Goal: Task Accomplishment & Management: Manage account settings

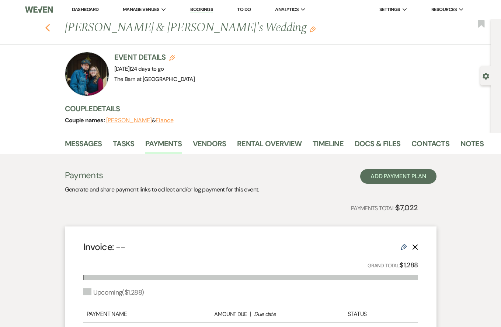
click at [49, 28] on icon "Previous" at bounding box center [48, 28] width 6 height 9
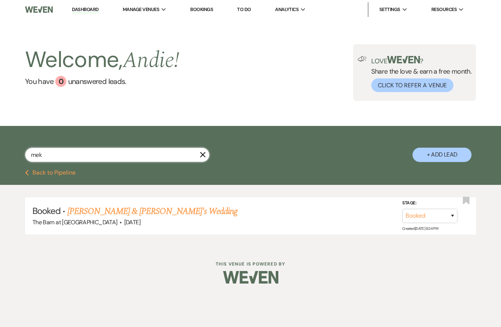
drag, startPoint x: 70, startPoint y: 156, endPoint x: 10, endPoint y: 156, distance: 60.8
click at [10, 156] on div "mek X + Add Lead" at bounding box center [250, 149] width 501 height 38
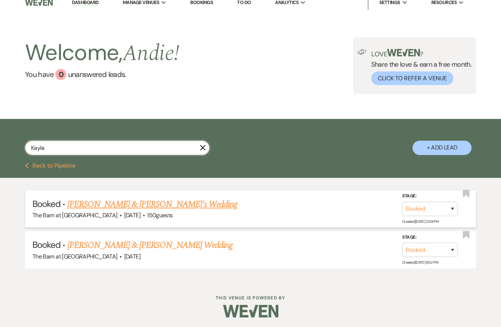
scroll to position [7, 0]
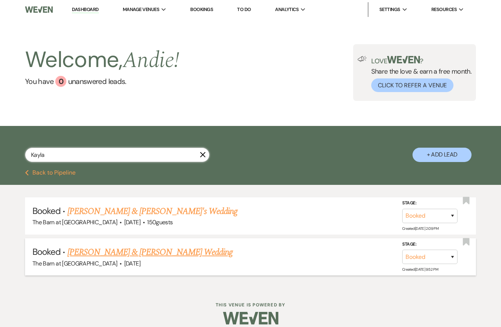
type input "Kayla"
click at [117, 255] on link "[PERSON_NAME] & [PERSON_NAME] Wedding" at bounding box center [149, 252] width 165 height 13
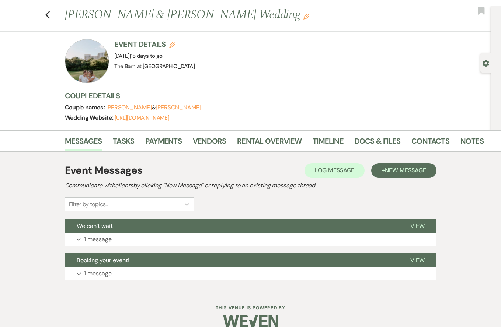
scroll to position [18, 0]
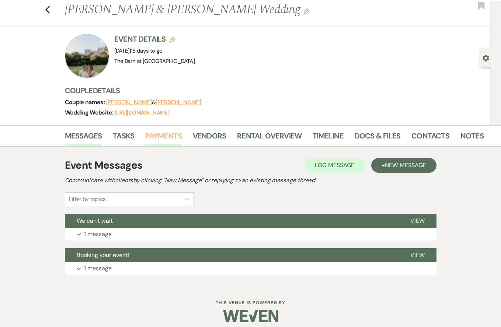
click at [153, 134] on link "Payments" at bounding box center [163, 138] width 36 height 16
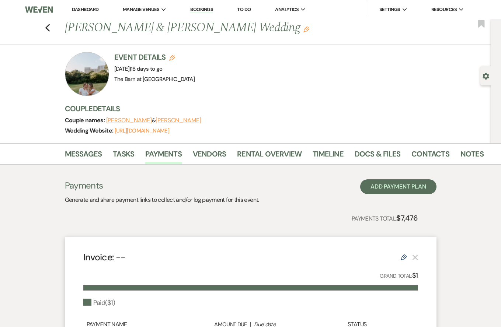
click at [53, 29] on div "Previous [PERSON_NAME] & [PERSON_NAME] Wedding Edit Bookmark" at bounding box center [243, 31] width 495 height 25
click at [48, 28] on icon "Previous" at bounding box center [48, 28] width 6 height 9
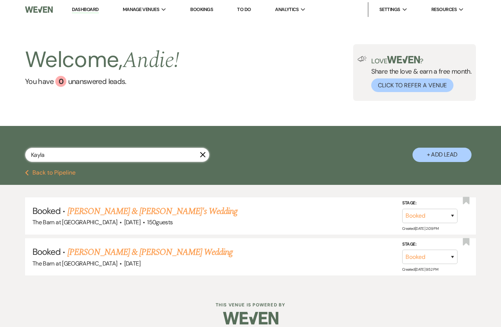
drag, startPoint x: 74, startPoint y: 149, endPoint x: 6, endPoint y: 156, distance: 69.2
click at [6, 156] on div "Kayla X + Add Lead" at bounding box center [250, 149] width 501 height 38
click at [46, 157] on input "Kayla" at bounding box center [117, 155] width 184 height 14
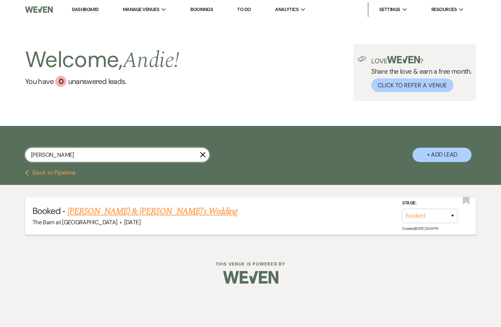
type input "[PERSON_NAME]"
click at [154, 210] on link "[PERSON_NAME] & [PERSON_NAME]'s Wedding" at bounding box center [152, 211] width 170 height 13
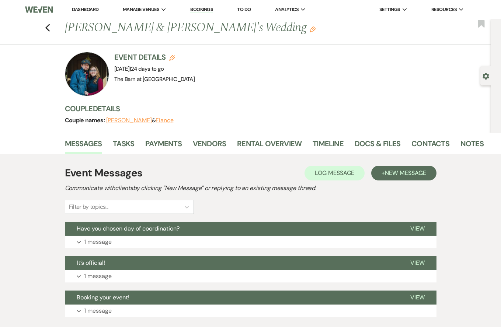
scroll to position [15, 0]
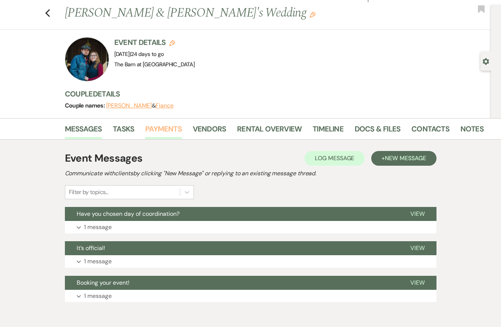
click at [161, 130] on link "Payments" at bounding box center [163, 131] width 36 height 16
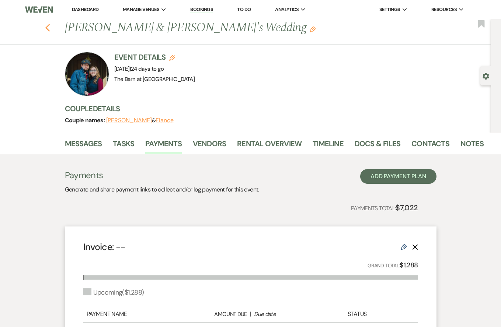
click at [46, 32] on icon "Previous" at bounding box center [48, 28] width 6 height 9
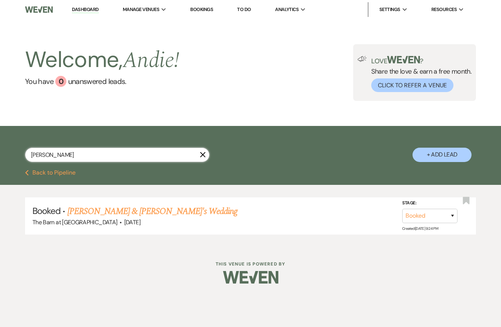
drag, startPoint x: 76, startPoint y: 157, endPoint x: 22, endPoint y: 156, distance: 53.8
click at [22, 156] on div "[PERSON_NAME] X + Add Lead" at bounding box center [250, 149] width 501 height 38
type input ","
type input "[PERSON_NAME]"
click at [135, 213] on link "[PERSON_NAME] & [PERSON_NAME]'s Wedding" at bounding box center [152, 211] width 170 height 13
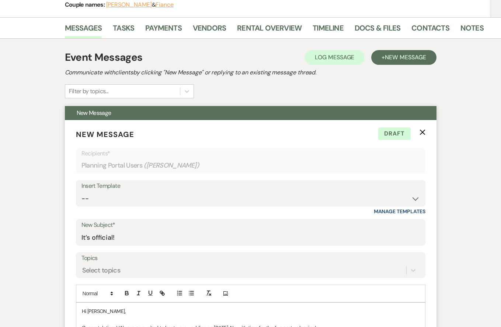
scroll to position [39, 0]
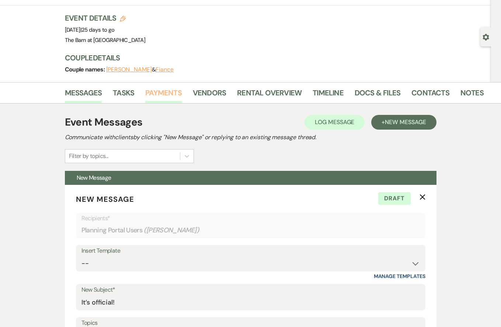
click at [161, 87] on link "Payments" at bounding box center [163, 95] width 36 height 16
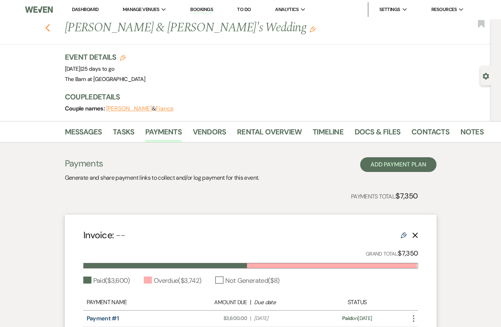
click at [49, 29] on icon "Previous" at bounding box center [48, 28] width 6 height 9
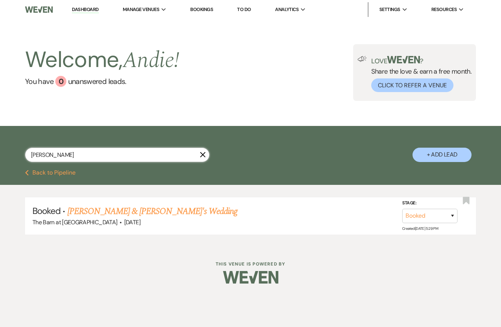
drag, startPoint x: 84, startPoint y: 157, endPoint x: -2, endPoint y: 156, distance: 86.2
click at [0, 156] on html "Dashboard Manage Venues Expand The Barn at [GEOGRAPHIC_DATA] Bookings To Do Ana…" at bounding box center [250, 147] width 501 height 295
type input "[PERSON_NAME]"
click at [112, 212] on link "[PERSON_NAME] & [PERSON_NAME]'s Wedding" at bounding box center [152, 211] width 170 height 13
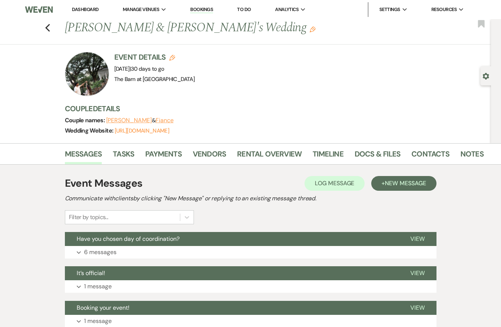
scroll to position [31, 0]
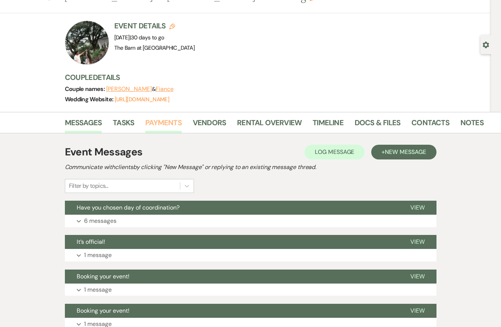
click at [165, 123] on link "Payments" at bounding box center [163, 125] width 36 height 16
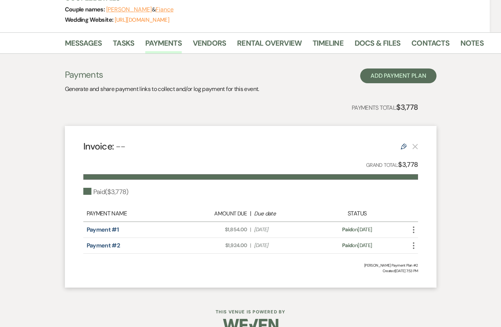
scroll to position [111, 0]
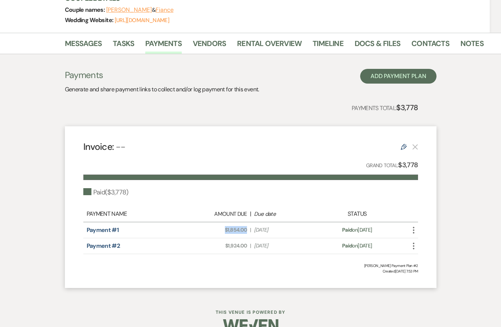
drag, startPoint x: 248, startPoint y: 230, endPoint x: 221, endPoint y: 228, distance: 27.0
click at [221, 228] on div "Amount Due: $1,854.00 | Due Date [DATE]" at bounding box center [250, 230] width 131 height 8
copy span "$1,854.00"
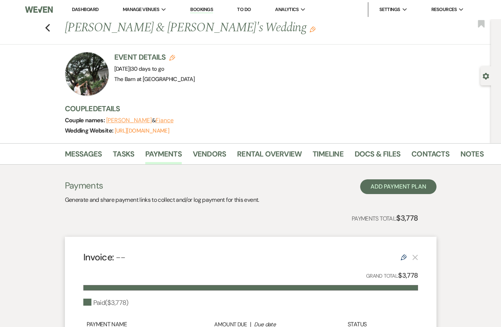
scroll to position [0, 0]
click at [49, 27] on icon "Previous" at bounding box center [48, 28] width 6 height 9
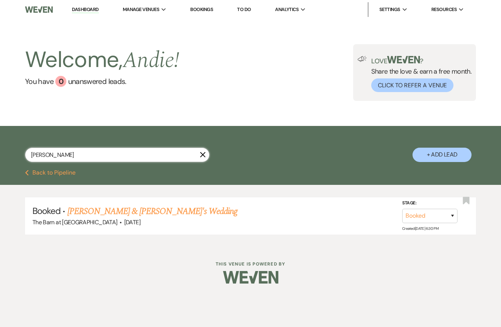
click at [125, 154] on input "[PERSON_NAME]" at bounding box center [117, 155] width 184 height 14
drag, startPoint x: 125, startPoint y: 154, endPoint x: 43, endPoint y: 151, distance: 81.5
click at [43, 151] on input "[PERSON_NAME]" at bounding box center [117, 155] width 184 height 14
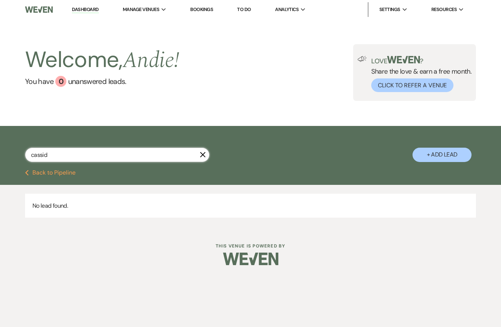
type input "[PERSON_NAME]"
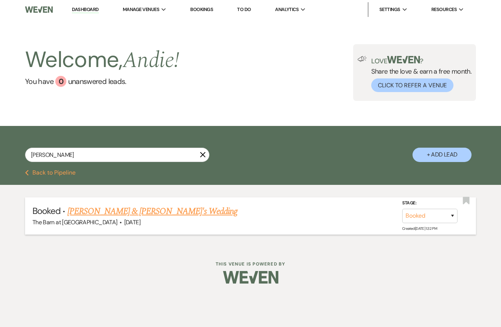
drag, startPoint x: 61, startPoint y: 167, endPoint x: 122, endPoint y: 206, distance: 72.3
click at [122, 206] on link "[PERSON_NAME] & [PERSON_NAME]'s Wedding" at bounding box center [152, 211] width 170 height 13
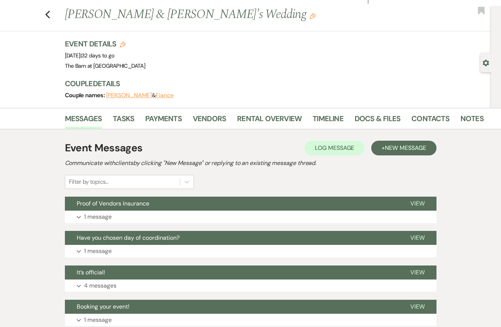
scroll to position [15, 0]
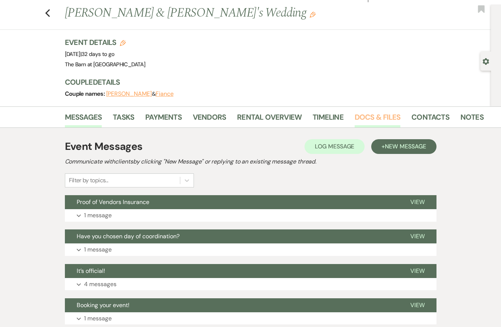
click at [373, 122] on link "Docs & Files" at bounding box center [378, 119] width 46 height 16
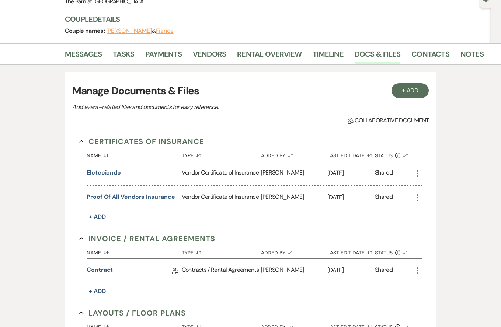
scroll to position [69, 0]
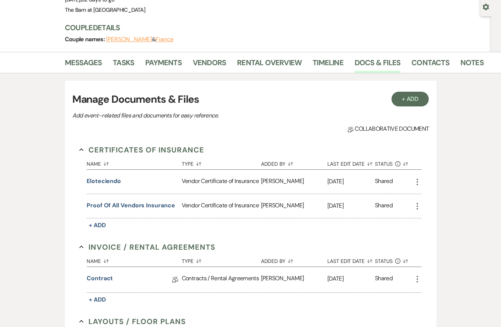
click at [399, 101] on button "+ Add" at bounding box center [410, 99] width 38 height 15
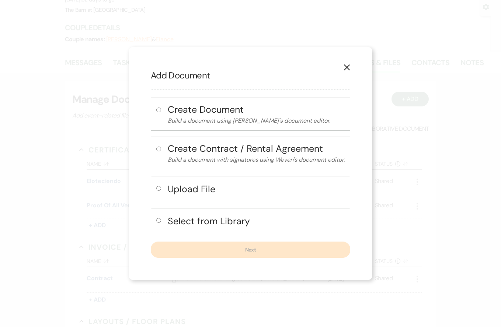
click at [172, 221] on h4 "Select from Library" at bounding box center [256, 221] width 177 height 13
radio input "true"
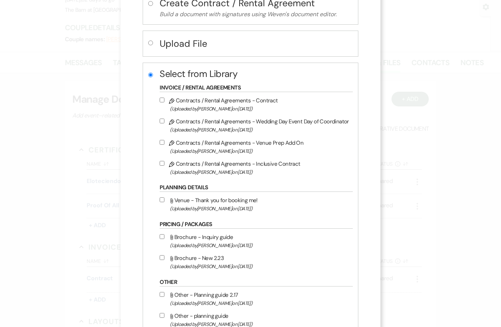
scroll to position [57, 0]
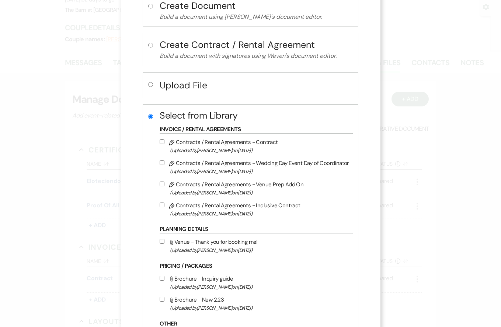
click at [455, 152] on div "X Add Document Create Document Build a document using Weven's document editor. …" at bounding box center [250, 163] width 501 height 327
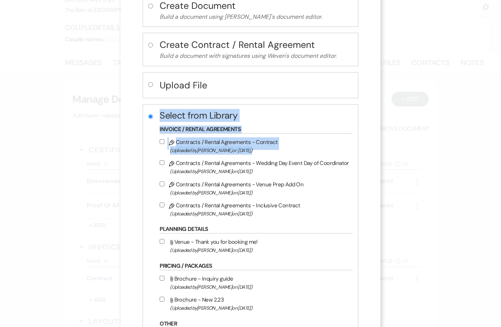
drag, startPoint x: 455, startPoint y: 152, endPoint x: 306, endPoint y: 150, distance: 149.3
click at [306, 150] on div "X Add Document Create Document Build a document using Weven's document editor. …" at bounding box center [250, 163] width 501 height 327
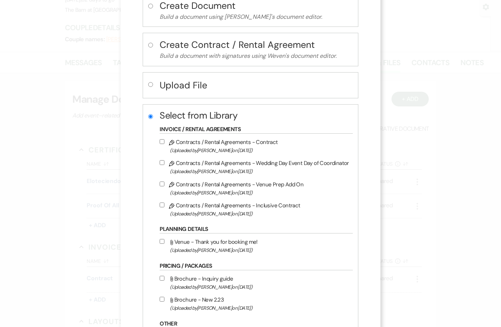
click at [358, 73] on div "X Add Document Create Document Build a document using Weven's document editor. …" at bounding box center [251, 186] width 260 height 486
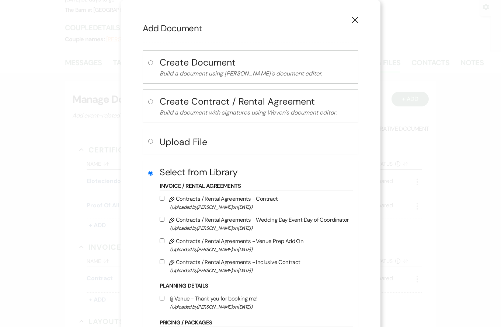
scroll to position [0, 0]
click at [158, 104] on div "Create Contract / Rental Agreement Build a document with signatures using Weven…" at bounding box center [251, 107] width 216 height 34
click at [155, 103] on label at bounding box center [152, 108] width 8 height 20
click at [153, 103] on input "radio" at bounding box center [150, 102] width 5 height 5
radio input "true"
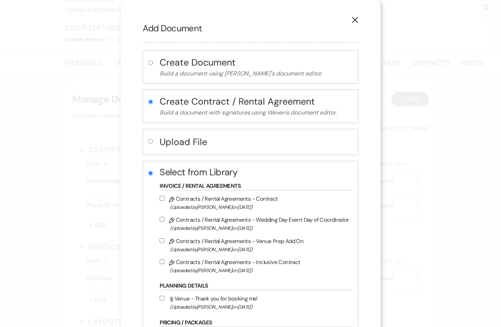
radio input "false"
select select "10"
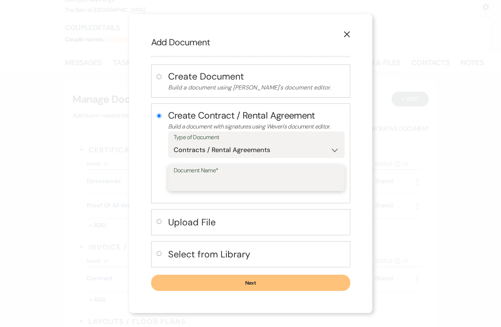
click at [232, 182] on input "Document Name*" at bounding box center [256, 183] width 165 height 14
type input "Dog Release"
click at [255, 285] on button "Next" at bounding box center [250, 283] width 199 height 16
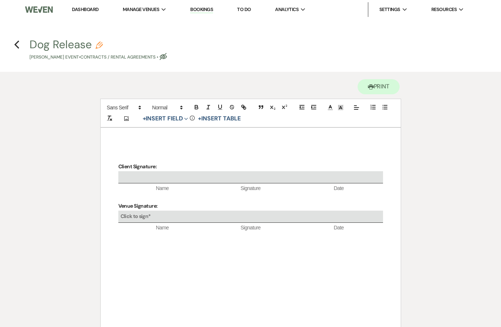
click at [173, 147] on div "Client Signature: Name Signature Date Venue Signature: Click to sign* Name Sign…" at bounding box center [251, 238] width 300 height 221
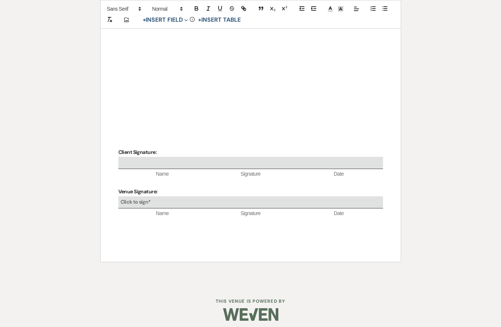
scroll to position [338, 0]
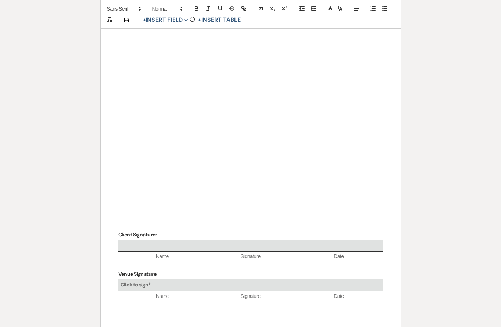
scroll to position [593, 0]
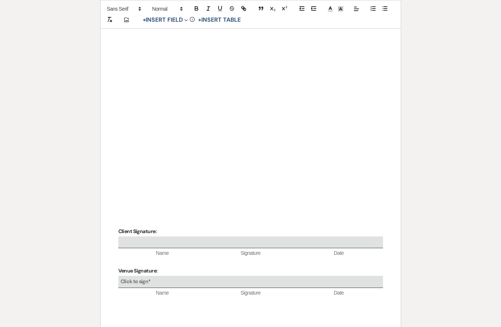
click at [135, 196] on p at bounding box center [250, 194] width 265 height 9
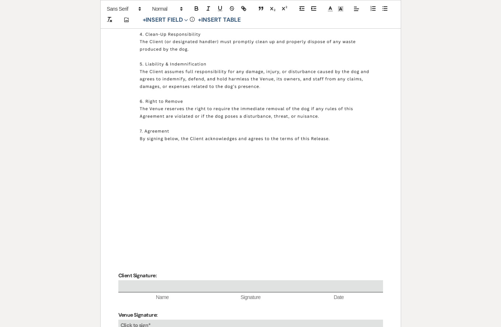
scroll to position [434, 0]
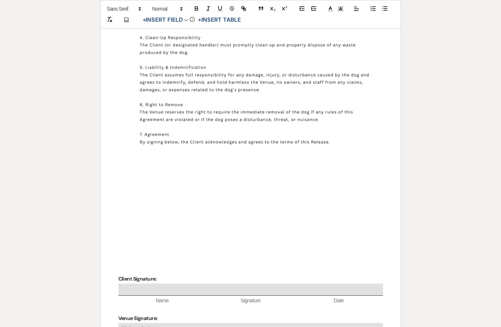
click at [141, 219] on p at bounding box center [250, 223] width 265 height 9
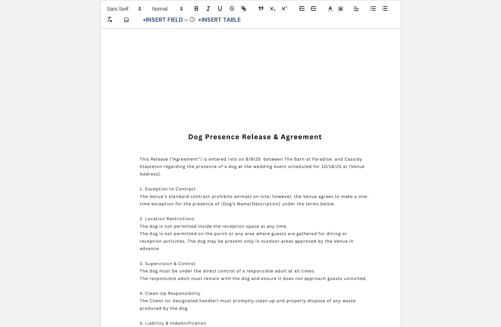
scroll to position [94, 0]
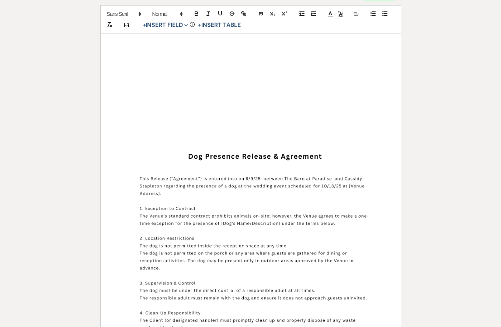
click at [226, 94] on p at bounding box center [250, 91] width 265 height 9
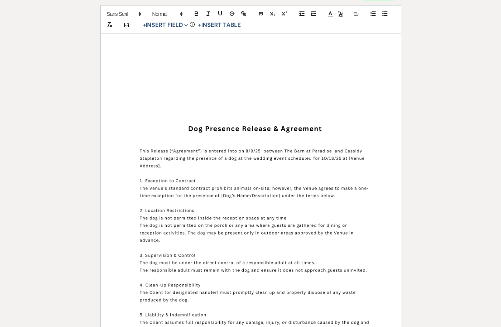
click at [193, 106] on img at bounding box center [250, 258] width 265 height 342
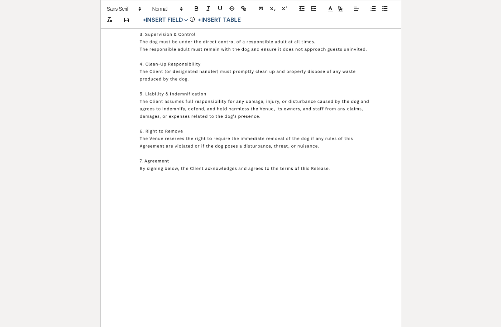
scroll to position [345, 0]
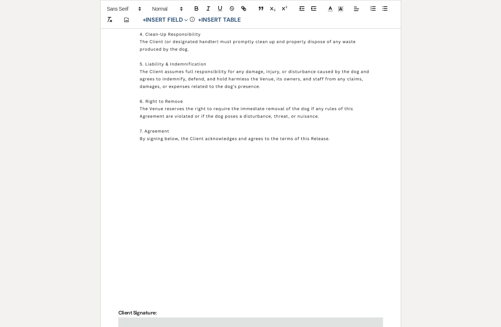
click at [162, 257] on p at bounding box center [250, 257] width 265 height 9
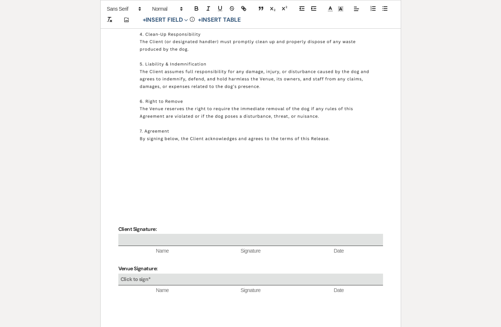
click at [135, 200] on p at bounding box center [250, 201] width 265 height 9
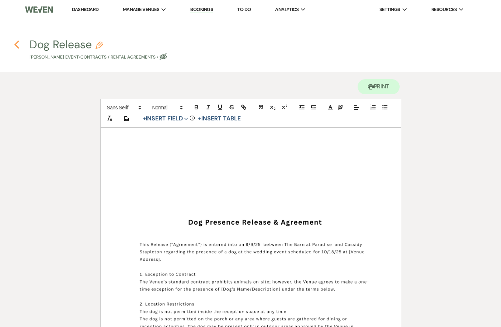
scroll to position [0, 0]
click at [17, 42] on icon "Previous" at bounding box center [17, 44] width 6 height 9
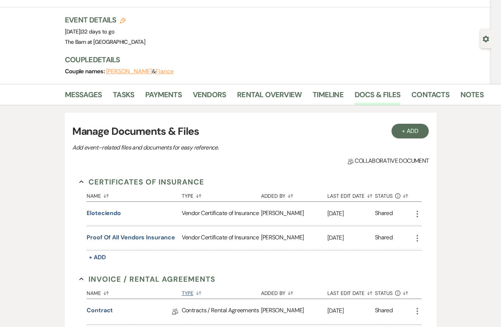
scroll to position [37, 0]
click at [174, 93] on link "Payments" at bounding box center [163, 97] width 36 height 16
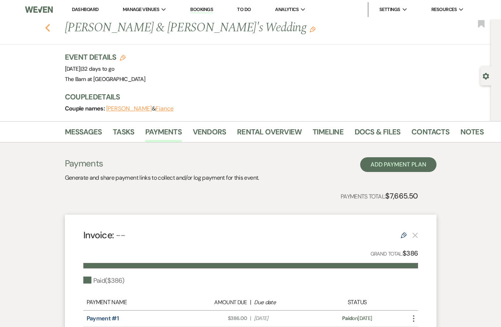
click at [48, 29] on icon "Previous" at bounding box center [48, 28] width 6 height 9
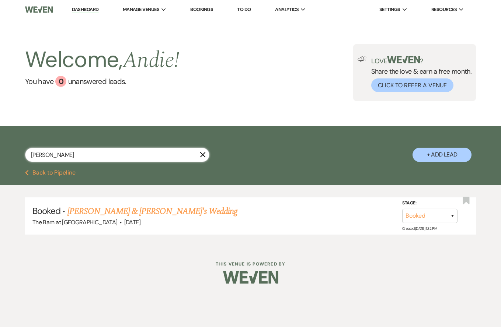
drag, startPoint x: 97, startPoint y: 150, endPoint x: 17, endPoint y: 150, distance: 80.7
click at [17, 150] on div "[PERSON_NAME] X + Add Lead" at bounding box center [250, 149] width 501 height 38
click at [62, 157] on input "[PERSON_NAME]" at bounding box center [117, 155] width 184 height 14
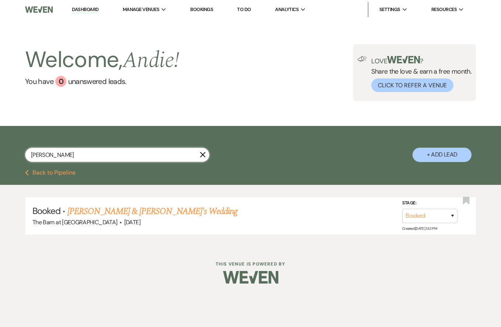
type input "[PERSON_NAME]"
click at [144, 208] on link "[PERSON_NAME] & [PERSON_NAME]'s Wedding" at bounding box center [152, 211] width 170 height 13
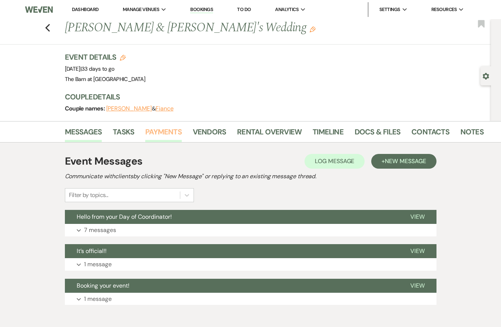
click at [170, 130] on link "Payments" at bounding box center [163, 134] width 36 height 16
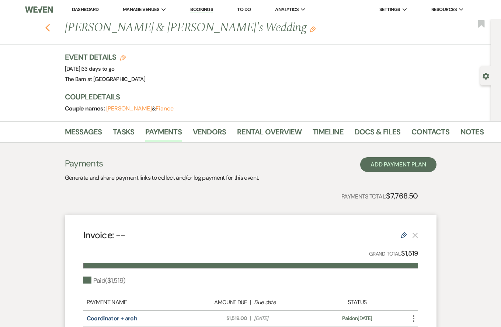
click at [47, 27] on use "button" at bounding box center [47, 28] width 5 height 8
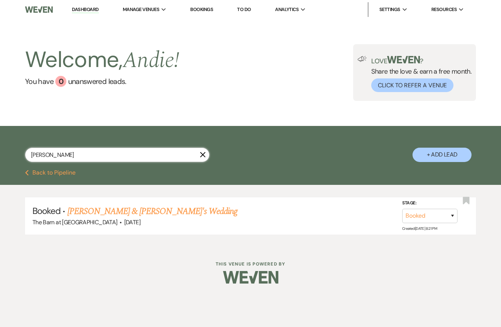
drag, startPoint x: 99, startPoint y: 158, endPoint x: -13, endPoint y: 156, distance: 111.7
click at [0, 156] on html "Dashboard Manage Venues Expand The Barn at [GEOGRAPHIC_DATA] Bookings To Do Ana…" at bounding box center [250, 147] width 501 height 295
type input "staple"
click at [91, 208] on link "[PERSON_NAME] & [PERSON_NAME]'s Wedding" at bounding box center [152, 211] width 170 height 13
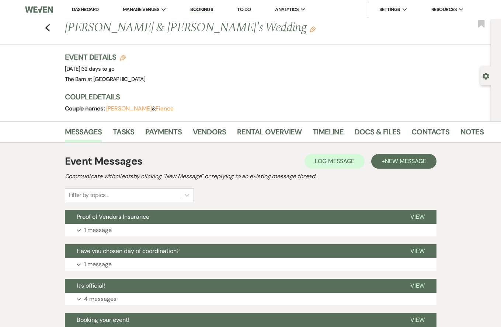
scroll to position [33, 0]
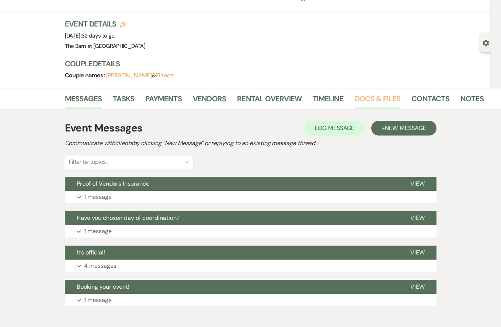
click at [381, 102] on link "Docs & Files" at bounding box center [378, 101] width 46 height 16
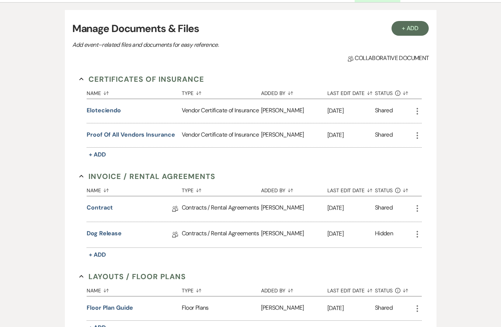
scroll to position [139, 0]
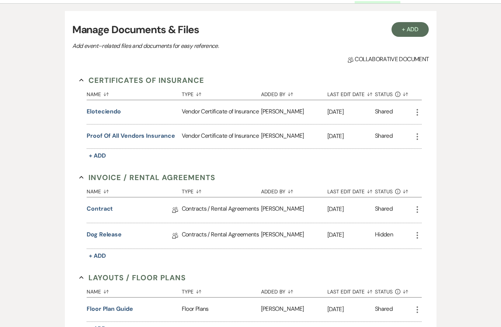
click at [77, 176] on div "Certificates of Insurance Collapse Name Sort Default Type Sort Default Added By…" at bounding box center [250, 274] width 357 height 414
click at [81, 178] on icon "Collapse" at bounding box center [81, 177] width 4 height 4
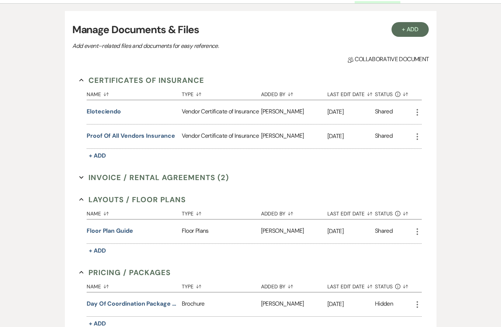
click at [84, 81] on button "Certificates of Insurance Collapse" at bounding box center [141, 80] width 125 height 11
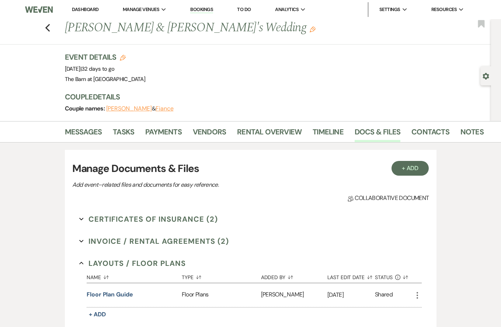
scroll to position [0, 0]
click at [46, 28] on use "button" at bounding box center [47, 28] width 5 height 8
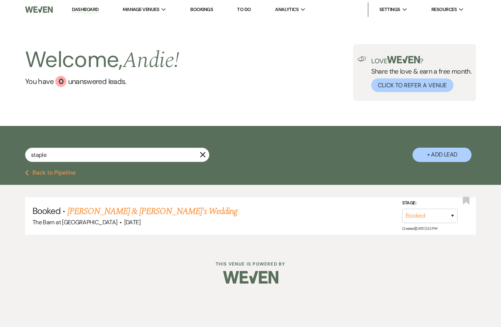
click at [202, 156] on use "button" at bounding box center [203, 155] width 6 height 6
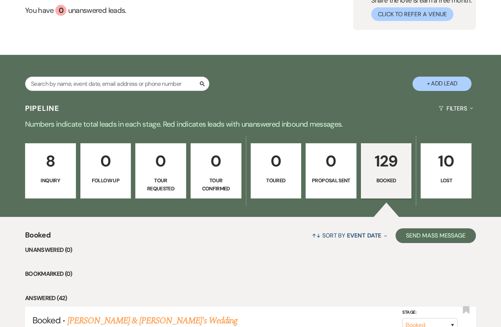
scroll to position [73, 0]
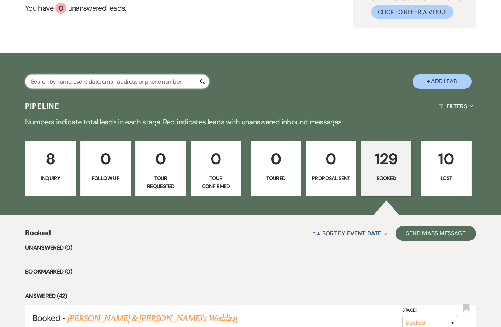
click at [150, 82] on input "text" at bounding box center [117, 81] width 184 height 14
click at [130, 79] on input "text" at bounding box center [117, 81] width 184 height 14
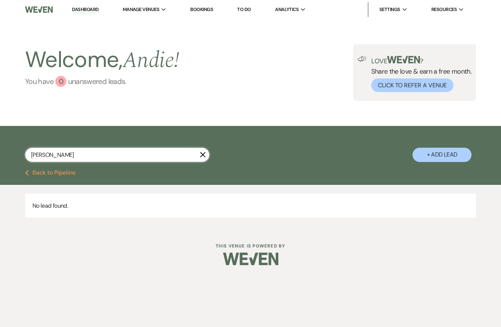
type input "[PERSON_NAME]"
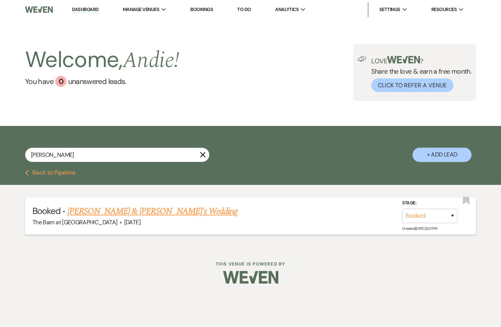
click at [126, 212] on link "[PERSON_NAME] & [PERSON_NAME]'s Wedding" at bounding box center [152, 211] width 170 height 13
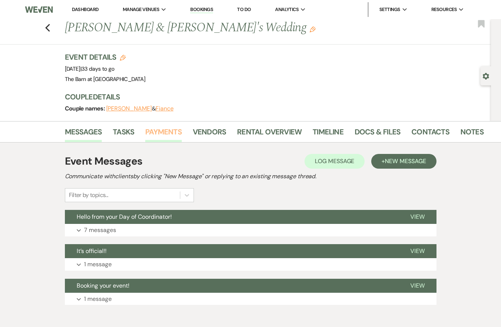
click at [167, 133] on link "Payments" at bounding box center [163, 134] width 36 height 16
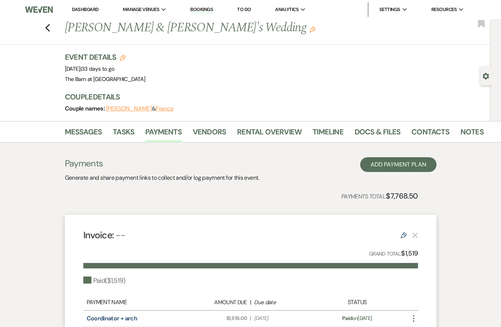
click at [52, 28] on div "Previous [PERSON_NAME] & [PERSON_NAME]'s Wedding Edit Bookmark" at bounding box center [243, 31] width 495 height 25
click at [48, 28] on icon "Previous" at bounding box center [48, 28] width 6 height 9
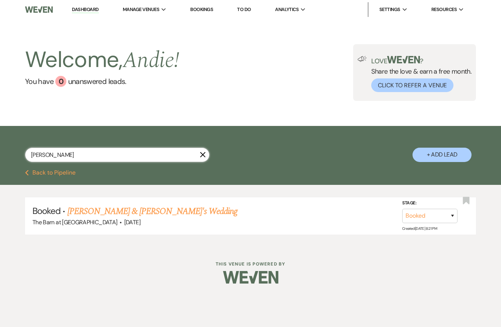
drag, startPoint x: 115, startPoint y: 155, endPoint x: 34, endPoint y: 142, distance: 82.2
click at [34, 142] on div "[PERSON_NAME] X + Add Lead" at bounding box center [250, 149] width 501 height 38
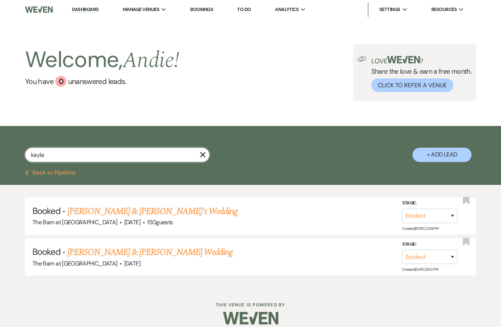
type input "Kayla"
drag, startPoint x: 63, startPoint y: 180, endPoint x: 134, endPoint y: 207, distance: 76.2
click at [134, 207] on link "[PERSON_NAME] & [PERSON_NAME]'s Wedding" at bounding box center [152, 211] width 170 height 13
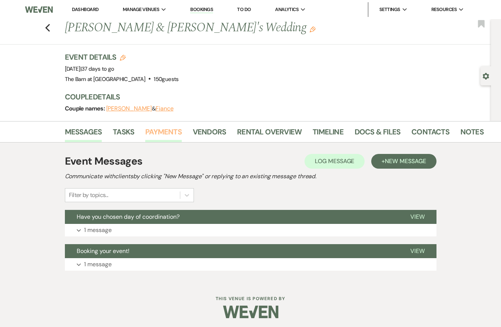
click at [165, 126] on link "Payments" at bounding box center [163, 134] width 36 height 16
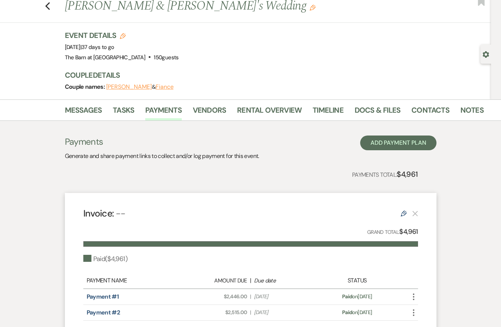
scroll to position [2, 0]
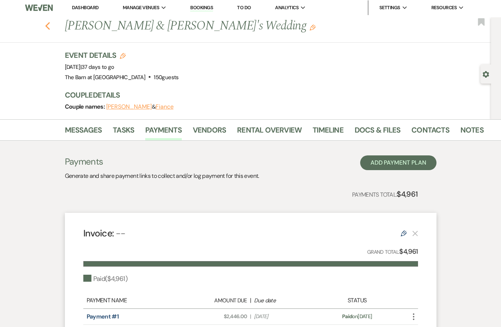
click at [48, 29] on use "button" at bounding box center [47, 26] width 5 height 8
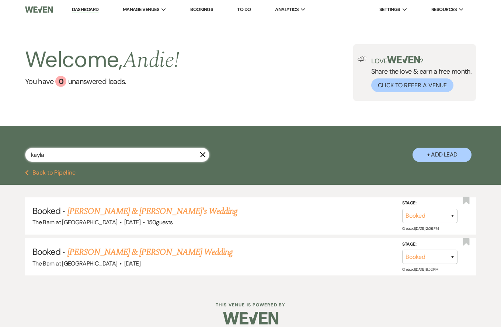
drag, startPoint x: 128, startPoint y: 152, endPoint x: 12, endPoint y: 151, distance: 115.7
click at [12, 151] on div "kayla X + Add Lead" at bounding box center [250, 149] width 501 height 38
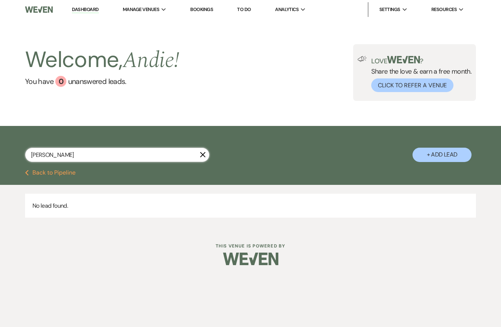
type input "[PERSON_NAME]"
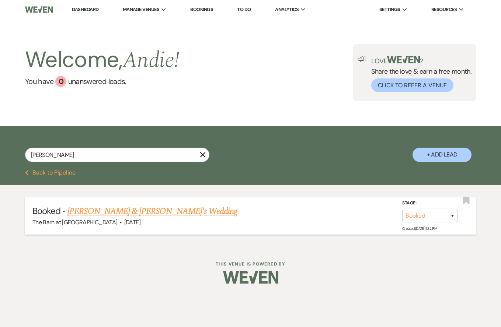
click at [109, 210] on link "[PERSON_NAME] & [PERSON_NAME]'s Wedding" at bounding box center [152, 211] width 170 height 13
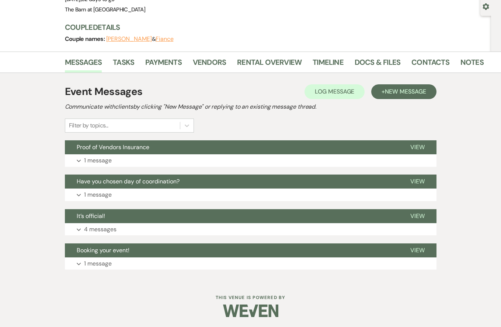
scroll to position [69, 0]
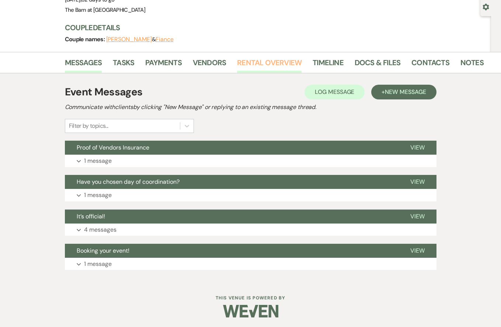
click at [261, 61] on link "Rental Overview" at bounding box center [269, 65] width 64 height 16
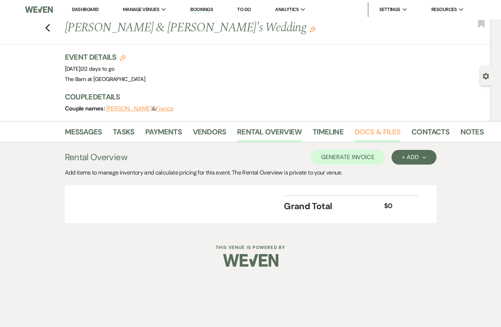
click at [362, 134] on link "Docs & Files" at bounding box center [378, 134] width 46 height 16
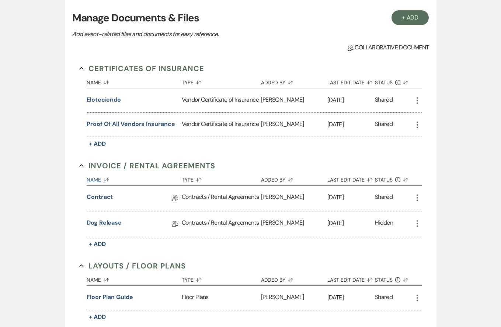
scroll to position [157, 0]
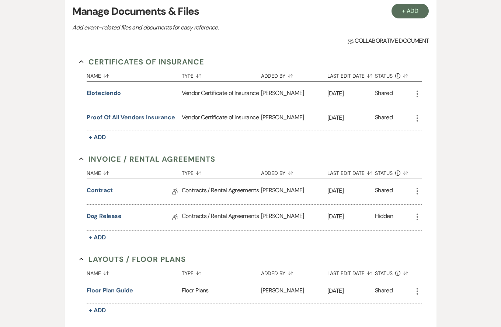
click at [419, 214] on icon "More" at bounding box center [417, 217] width 9 height 9
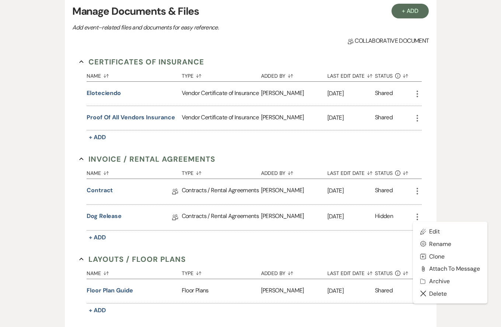
click at [380, 219] on div "Hidden" at bounding box center [384, 217] width 18 height 11
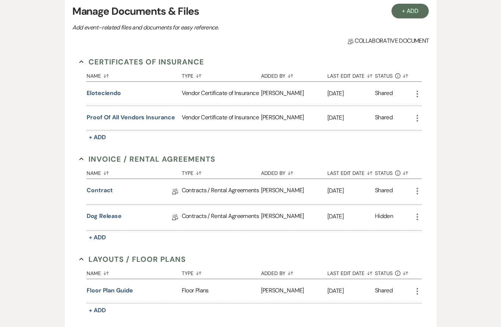
click at [416, 217] on icon "More" at bounding box center [417, 217] width 9 height 9
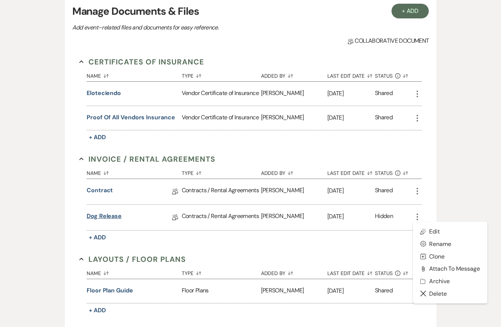
click at [105, 215] on link "Dog Release" at bounding box center [104, 217] width 35 height 11
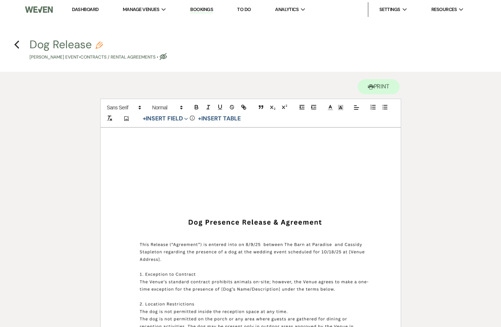
click at [167, 57] on use "button" at bounding box center [163, 56] width 7 height 7
select select "10"
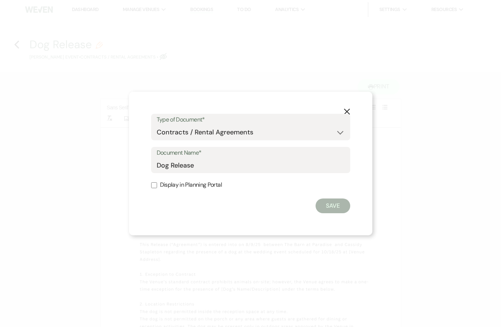
click at [156, 185] on input "Display in Planning Portal" at bounding box center [154, 185] width 6 height 6
checkbox input "true"
click at [338, 209] on button "Save" at bounding box center [332, 206] width 35 height 15
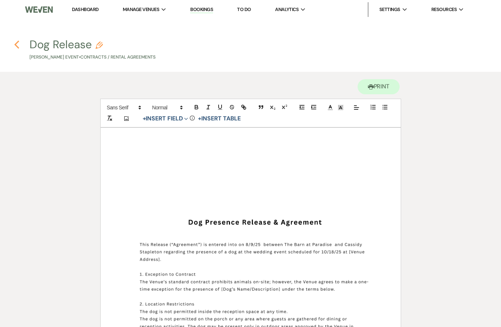
click at [15, 43] on icon "Previous" at bounding box center [17, 44] width 6 height 9
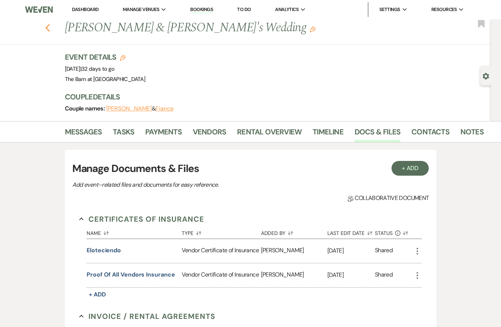
click at [48, 22] on button "Previous" at bounding box center [48, 27] width 6 height 10
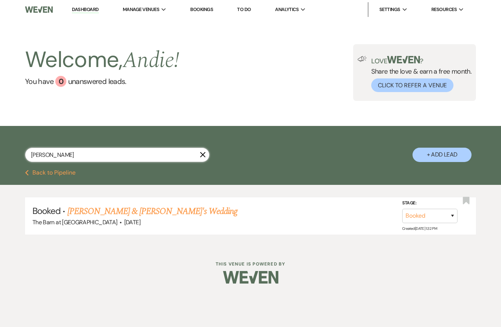
drag, startPoint x: 70, startPoint y: 154, endPoint x: 3, endPoint y: 154, distance: 66.7
click at [3, 154] on div "[PERSON_NAME] X + Add Lead" at bounding box center [250, 149] width 501 height 38
type input "[PERSON_NAME]"
click at [143, 207] on link "[PERSON_NAME] Read & [PERSON_NAME]'s Wedding" at bounding box center [161, 211] width 188 height 13
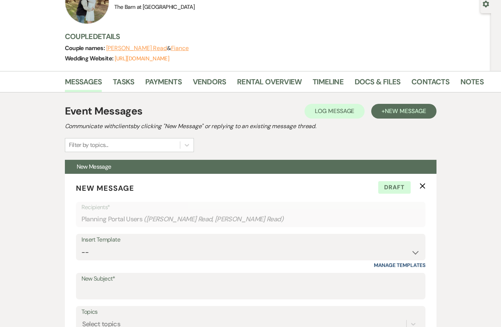
scroll to position [51, 0]
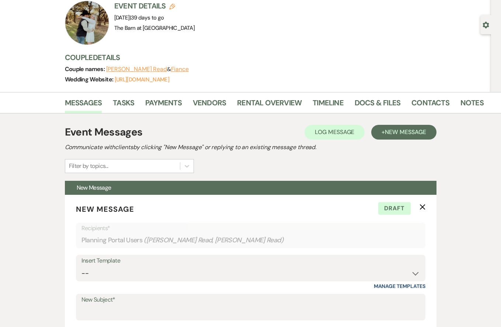
click at [166, 96] on li "Payments" at bounding box center [169, 104] width 48 height 18
click at [167, 107] on link "Payments" at bounding box center [163, 105] width 36 height 16
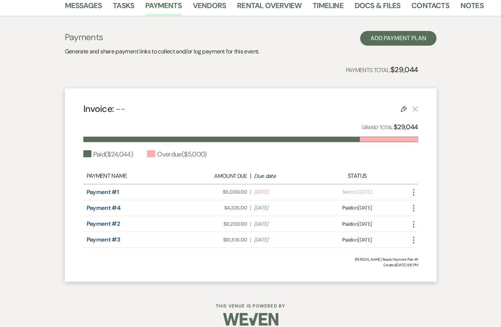
scroll to position [149, 0]
click at [414, 188] on icon "More" at bounding box center [413, 192] width 9 height 9
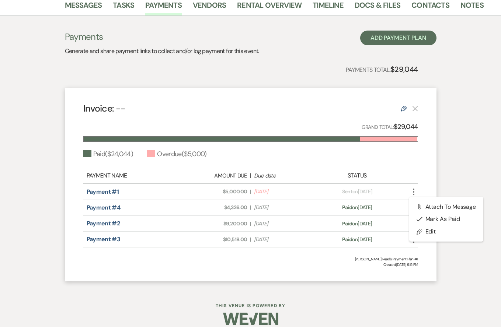
click at [428, 174] on div "Invoice: -- Edit Grand Total: $29,044 Paid ( $24,044 ) Overdue ( $5,000 ) Payme…" at bounding box center [251, 185] width 372 height 194
drag, startPoint x: 250, startPoint y: 207, endPoint x: 225, endPoint y: 207, distance: 24.3
click at [225, 207] on div "Amount Due: $4,326.00 | Due Date [DATE]" at bounding box center [250, 208] width 131 height 8
click at [219, 208] on span "Amount Due: $4,326.00" at bounding box center [218, 208] width 58 height 8
drag, startPoint x: 222, startPoint y: 208, endPoint x: 248, endPoint y: 206, distance: 26.2
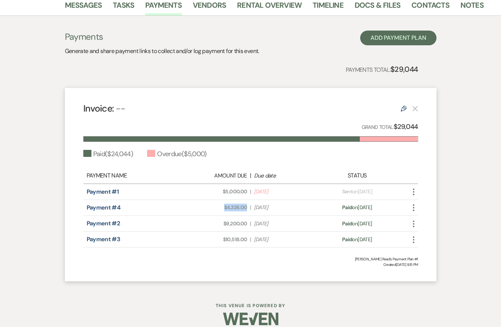
click at [248, 206] on div "Amount Due: $4,326.00 | Due Date [DATE]" at bounding box center [250, 208] width 131 height 8
click at [250, 209] on span "|" at bounding box center [250, 208] width 1 height 8
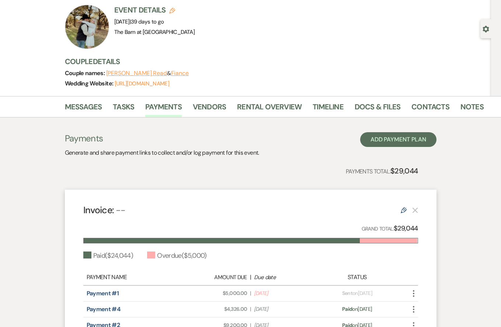
scroll to position [43, 0]
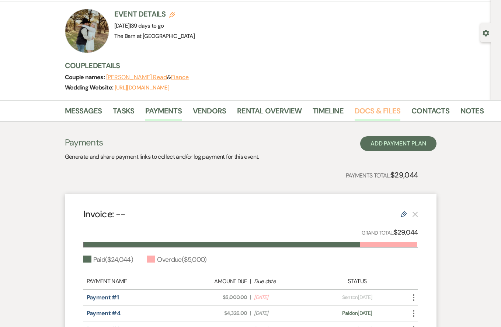
click at [371, 108] on link "Docs & Files" at bounding box center [378, 113] width 46 height 16
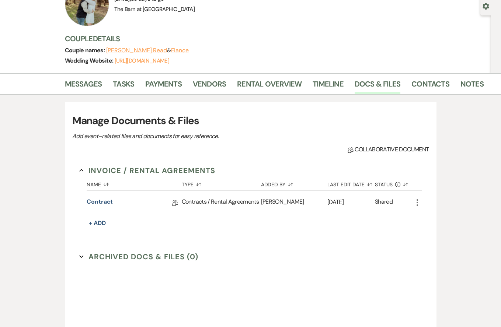
scroll to position [70, 0]
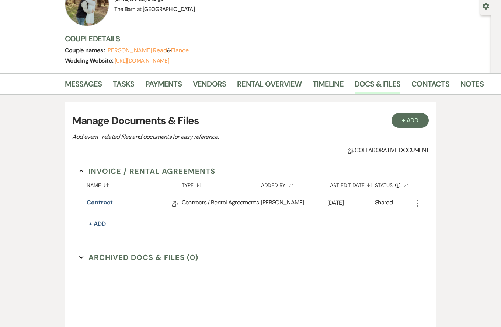
click at [101, 204] on link "Contract" at bounding box center [100, 203] width 26 height 11
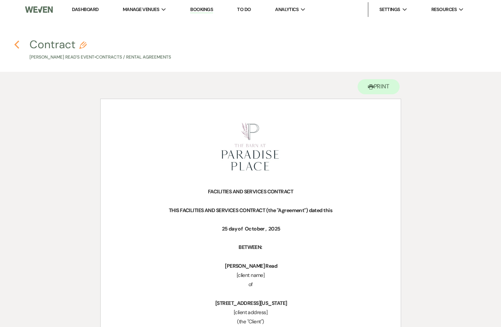
click at [17, 42] on use "button" at bounding box center [16, 45] width 5 height 8
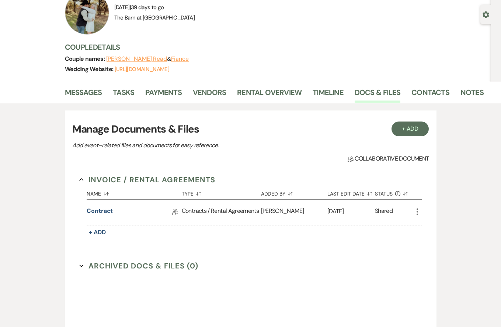
scroll to position [59, 0]
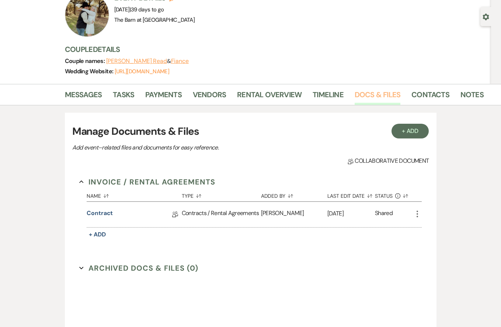
click at [372, 95] on link "Docs & Files" at bounding box center [378, 97] width 46 height 16
click at [167, 95] on link "Payments" at bounding box center [163, 97] width 36 height 16
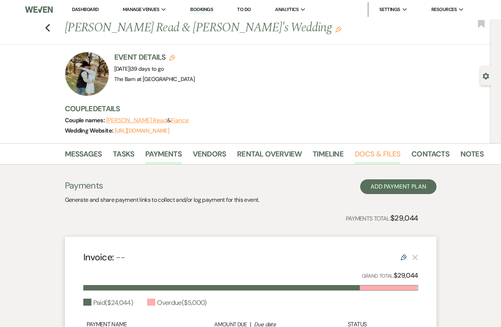
click at [384, 157] on link "Docs & Files" at bounding box center [378, 156] width 46 height 16
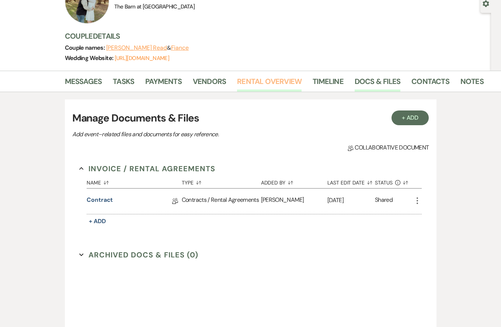
scroll to position [81, 0]
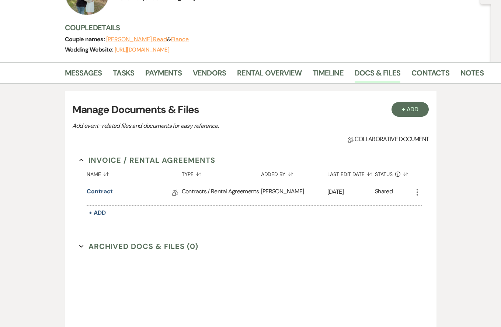
click at [244, 200] on div "Contracts / Rental Agreements" at bounding box center [221, 192] width 79 height 25
click at [241, 188] on div "Contracts / Rental Agreements" at bounding box center [221, 192] width 79 height 25
click at [107, 192] on link "Contract" at bounding box center [100, 192] width 26 height 11
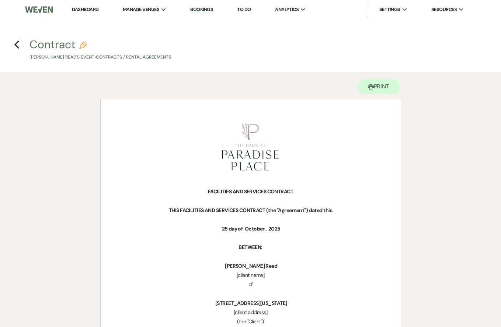
click at [13, 41] on h4 "Previous Contract Pencil [PERSON_NAME] Read's Event • Contracts / Rental Agreem…" at bounding box center [250, 49] width 501 height 24
click at [18, 46] on icon "Previous" at bounding box center [17, 44] width 6 height 9
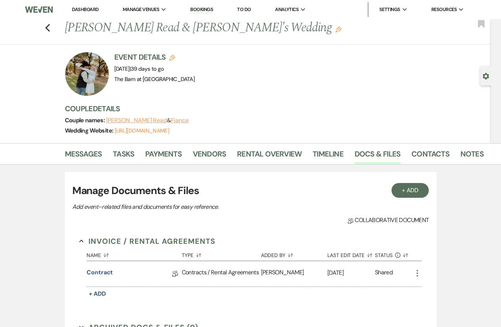
scroll to position [81, 0]
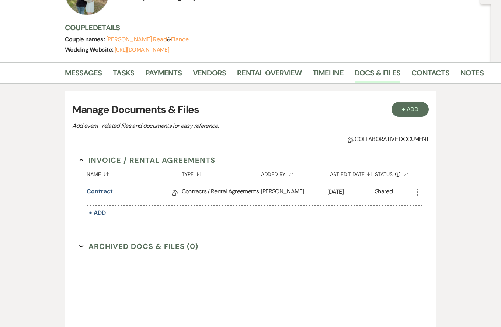
click at [264, 192] on div "[PERSON_NAME]" at bounding box center [294, 192] width 66 height 25
click at [216, 73] on link "Vendors" at bounding box center [209, 75] width 33 height 16
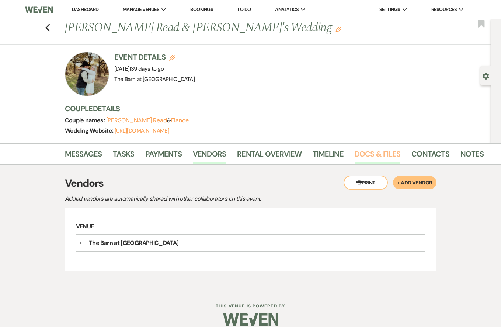
click at [376, 161] on link "Docs & Files" at bounding box center [378, 156] width 46 height 16
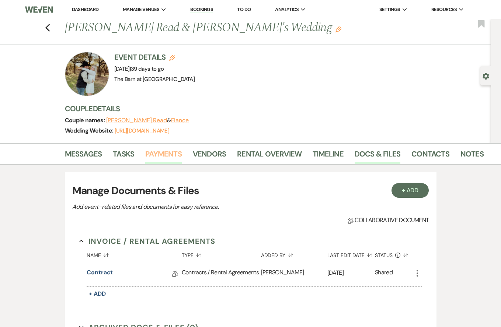
click at [170, 156] on link "Payments" at bounding box center [163, 156] width 36 height 16
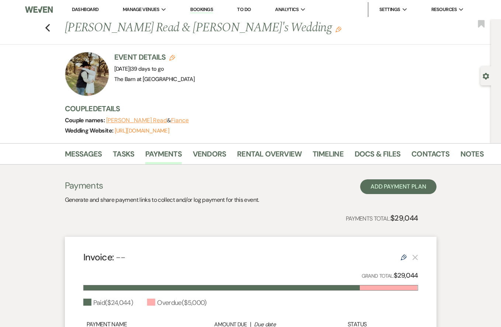
click at [51, 27] on div "Previous [PERSON_NAME] Read & [PERSON_NAME]'s Wedding Edit Bookmark" at bounding box center [243, 31] width 495 height 25
click at [49, 22] on button "Previous" at bounding box center [48, 27] width 6 height 10
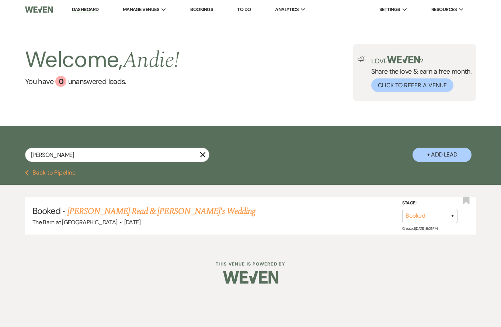
click at [205, 155] on icon "X" at bounding box center [203, 155] width 6 height 6
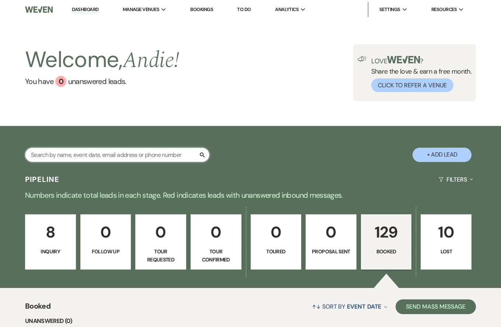
click at [106, 155] on input "text" at bounding box center [117, 155] width 184 height 14
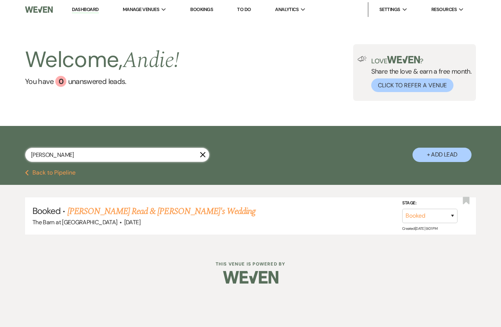
type input "[PERSON_NAME]"
click at [135, 212] on link "[PERSON_NAME] Read & [PERSON_NAME]'s Wedding" at bounding box center [161, 211] width 188 height 13
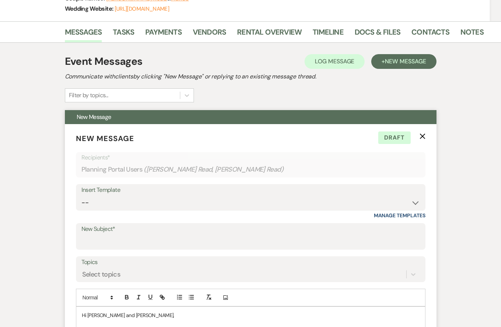
scroll to position [84, 0]
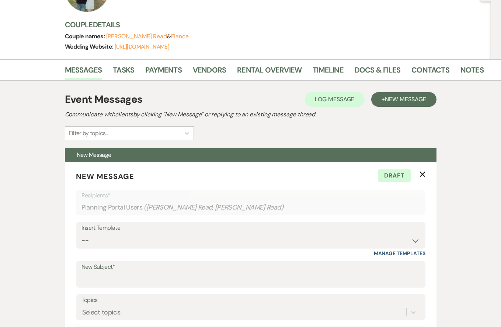
click at [173, 60] on div "Messages Tasks Payments Vendors Rental Overview Timeline Docs & Files Contacts …" at bounding box center [250, 69] width 501 height 21
click at [172, 70] on link "Payments" at bounding box center [163, 72] width 36 height 16
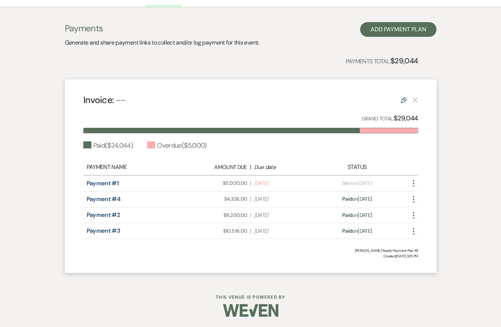
scroll to position [157, 0]
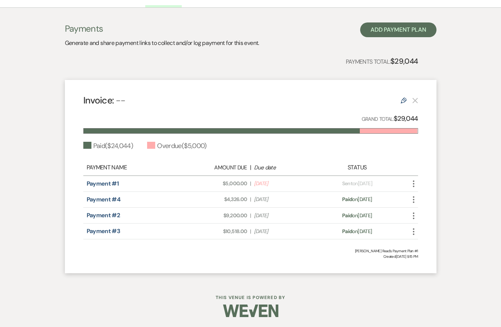
drag, startPoint x: 386, startPoint y: 231, endPoint x: 332, endPoint y: 233, distance: 53.1
click at [332, 233] on div "Payment status: Paid on [DATE]" at bounding box center [357, 232] width 82 height 8
click at [317, 259] on div "Invoice: -- Edit Grand Total: $29,044 Paid ( $24,044 ) Overdue ( $5,000 ) Payme…" at bounding box center [251, 177] width 372 height 194
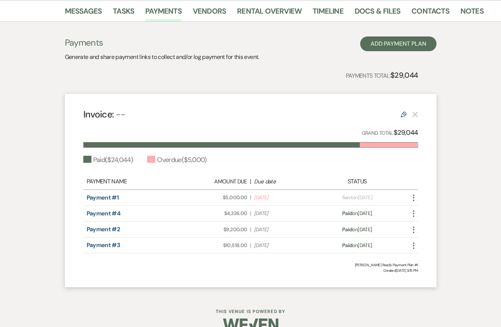
click at [413, 195] on icon "More" at bounding box center [413, 197] width 9 height 9
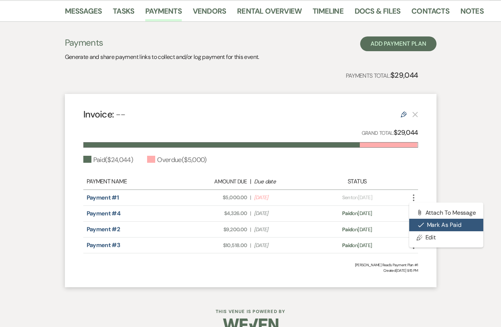
click at [434, 226] on button "Check [PERSON_NAME] [PERSON_NAME] as Paid" at bounding box center [446, 225] width 74 height 13
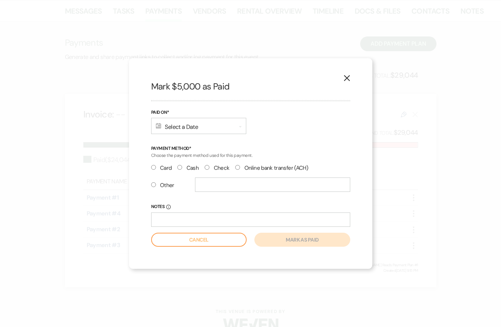
click at [199, 128] on div "Calendar Select a Date Expand" at bounding box center [198, 126] width 95 height 16
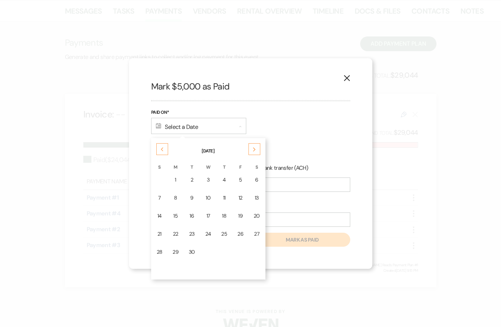
click at [161, 151] on icon "Previous" at bounding box center [162, 149] width 4 height 4
click at [166, 152] on div "Previous" at bounding box center [162, 149] width 12 height 12
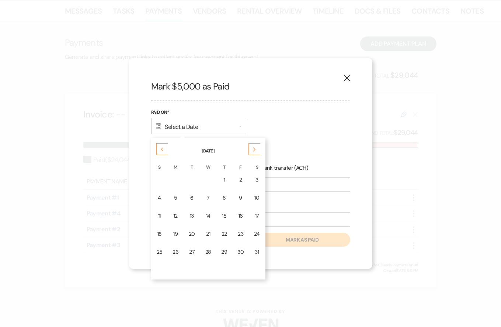
click at [166, 152] on div "Previous" at bounding box center [162, 149] width 12 height 12
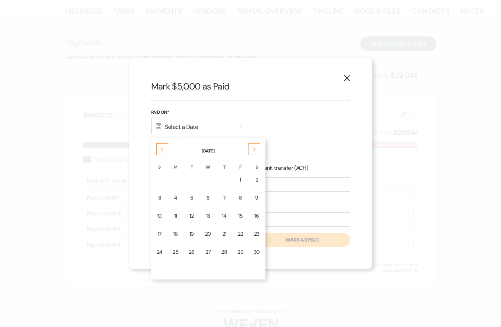
click at [166, 152] on div "Previous" at bounding box center [162, 149] width 12 height 12
click at [346, 80] on icon "X" at bounding box center [346, 78] width 7 height 7
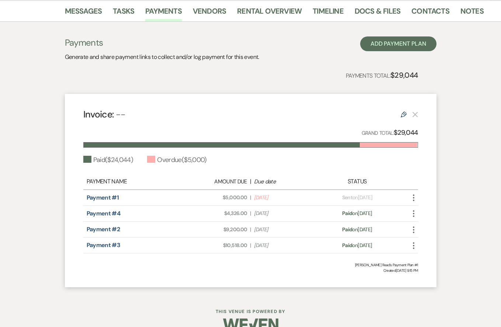
click at [412, 200] on icon "More" at bounding box center [413, 197] width 9 height 9
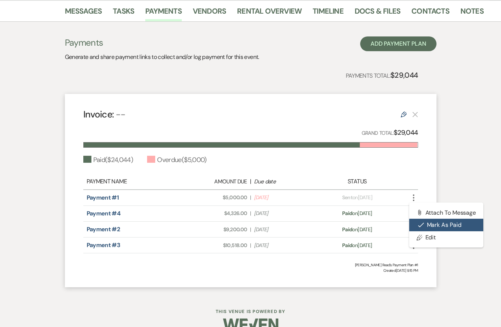
click at [442, 227] on button "Check [PERSON_NAME] [PERSON_NAME] as Paid" at bounding box center [446, 225] width 74 height 13
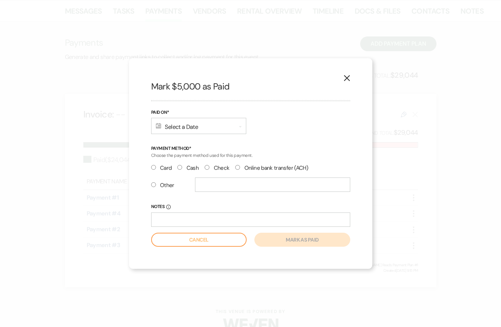
click at [231, 130] on div "Calendar Select a Date Expand" at bounding box center [198, 126] width 95 height 16
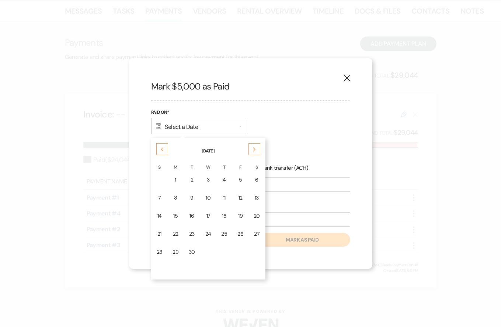
click at [164, 153] on div "Previous" at bounding box center [162, 149] width 12 height 12
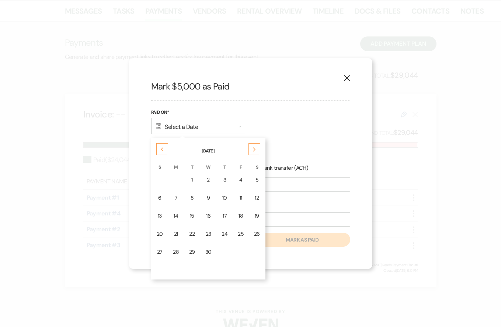
click at [164, 153] on div "Previous" at bounding box center [162, 149] width 12 height 12
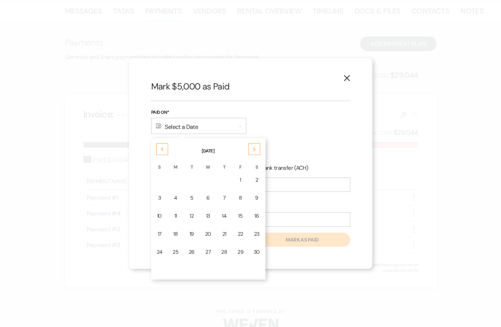
click at [164, 153] on div "Previous" at bounding box center [162, 149] width 12 height 12
click at [178, 217] on td "12" at bounding box center [175, 215] width 15 height 17
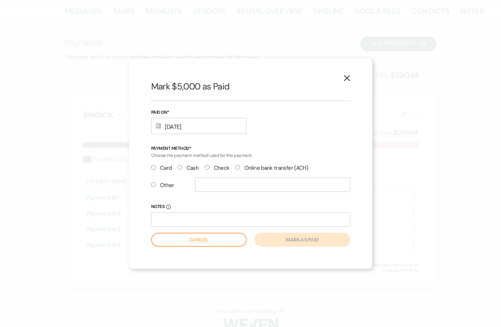
click at [202, 168] on div "Card Cash Check Online bank transfer (ACH)" at bounding box center [250, 170] width 199 height 14
click at [205, 169] on input "Check" at bounding box center [207, 167] width 5 height 5
radio input "true"
click at [298, 239] on button "Mark as paid" at bounding box center [301, 240] width 95 height 14
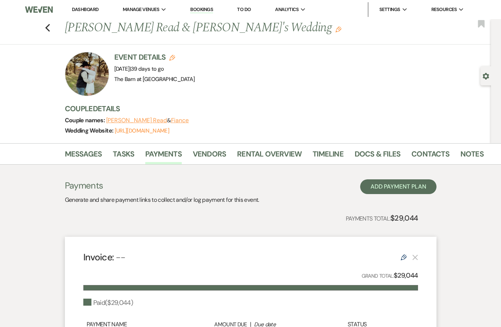
scroll to position [0, 0]
click at [52, 28] on div "Previous [PERSON_NAME] Read & [PERSON_NAME]'s Wedding Edit Bookmark" at bounding box center [243, 31] width 495 height 25
click at [46, 27] on use "button" at bounding box center [47, 28] width 5 height 8
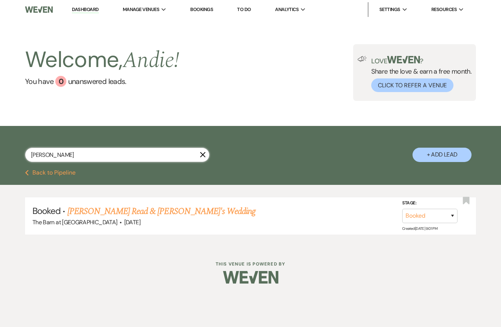
click at [199, 157] on input "[PERSON_NAME]" at bounding box center [117, 155] width 184 height 14
click at [206, 157] on input "[PERSON_NAME]" at bounding box center [117, 155] width 184 height 14
click at [203, 157] on icon "X" at bounding box center [203, 155] width 6 height 6
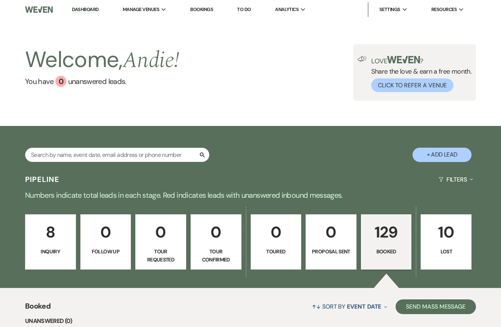
click at [154, 164] on div "Search" at bounding box center [117, 158] width 184 height 20
click at [154, 163] on div "Search" at bounding box center [117, 158] width 184 height 20
click at [154, 157] on input "text" at bounding box center [117, 155] width 184 height 14
type input "shook"
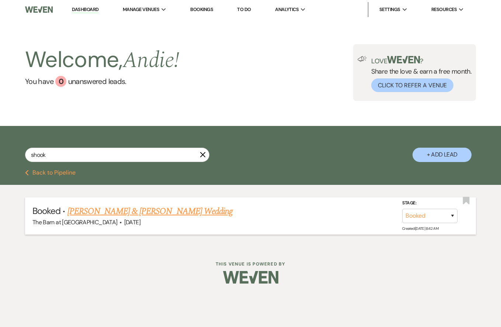
click at [165, 213] on link "[PERSON_NAME] & [PERSON_NAME] Wedding" at bounding box center [149, 211] width 165 height 13
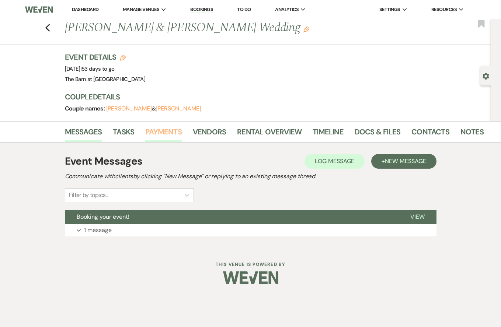
click at [165, 132] on link "Payments" at bounding box center [163, 134] width 36 height 16
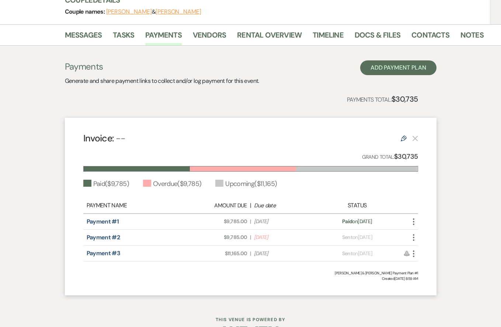
scroll to position [97, 0]
drag, startPoint x: 283, startPoint y: 237, endPoint x: 254, endPoint y: 237, distance: 29.1
click at [254, 237] on span "Due Date [DATE]" at bounding box center [283, 238] width 58 height 8
click at [286, 240] on span "Due Date [DATE]" at bounding box center [283, 238] width 58 height 8
drag, startPoint x: 281, startPoint y: 238, endPoint x: 251, endPoint y: 236, distance: 30.3
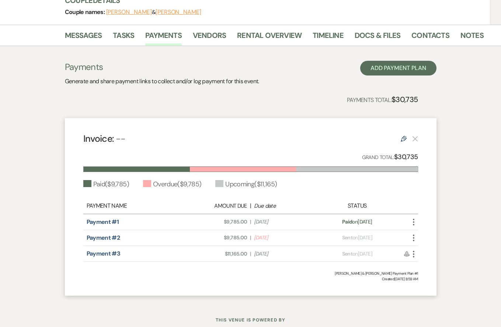
click at [251, 236] on div "Amount Due: $9,785.00 | Due Date [DATE]" at bounding box center [250, 238] width 131 height 8
click at [292, 240] on span "Due Date [DATE]" at bounding box center [283, 238] width 58 height 8
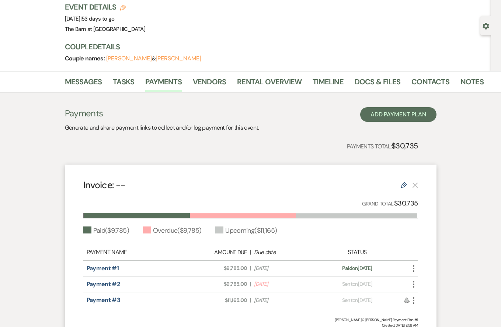
scroll to position [48, 0]
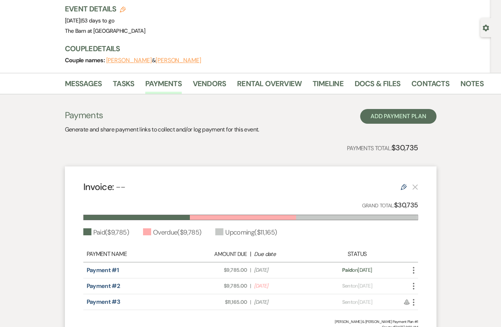
click at [415, 287] on icon "More" at bounding box center [413, 286] width 9 height 9
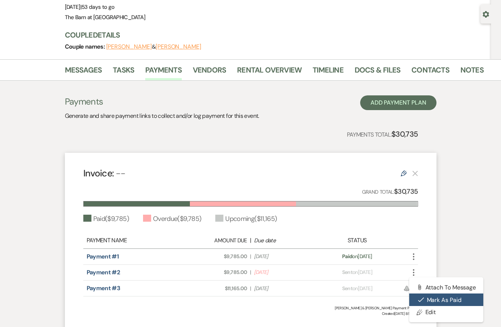
scroll to position [67, 0]
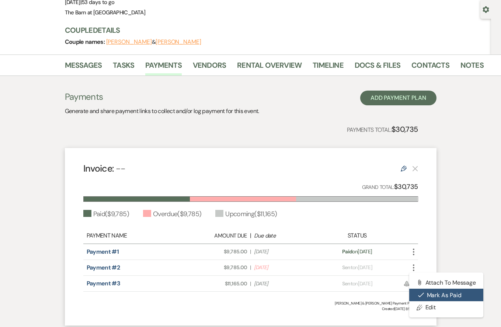
click at [450, 292] on button "Check [PERSON_NAME] [PERSON_NAME] as Paid" at bounding box center [446, 295] width 74 height 13
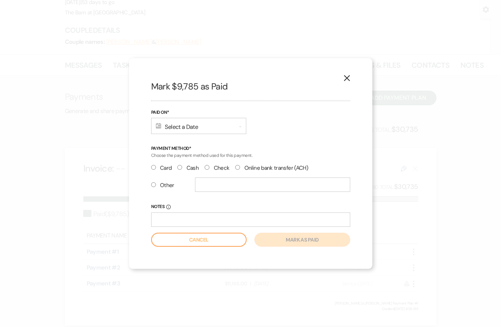
click at [208, 168] on label "Check" at bounding box center [217, 168] width 25 height 10
click at [208, 168] on input "Check" at bounding box center [207, 167] width 5 height 5
radio input "true"
click at [198, 129] on div "Calendar Select a Date Expand" at bounding box center [198, 126] width 95 height 16
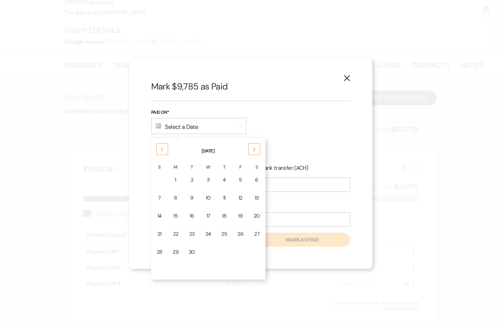
click at [163, 150] on icon "Previous" at bounding box center [162, 149] width 4 height 4
click at [257, 150] on div "Next" at bounding box center [254, 149] width 12 height 12
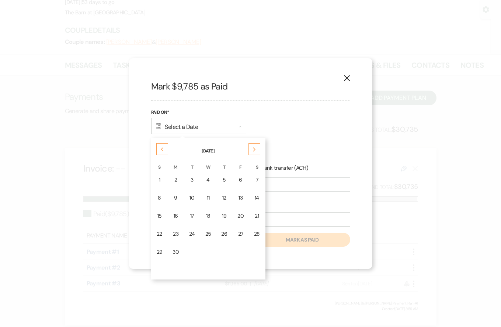
click at [257, 150] on div "Next" at bounding box center [254, 149] width 12 height 12
click at [157, 150] on div "Previous" at bounding box center [162, 149] width 12 height 12
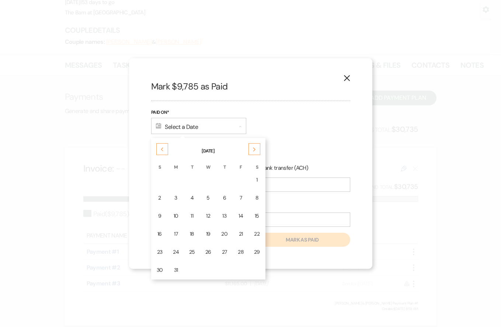
click at [157, 150] on div "Previous" at bounding box center [162, 149] width 12 height 12
click at [251, 152] on div "Next" at bounding box center [254, 149] width 12 height 12
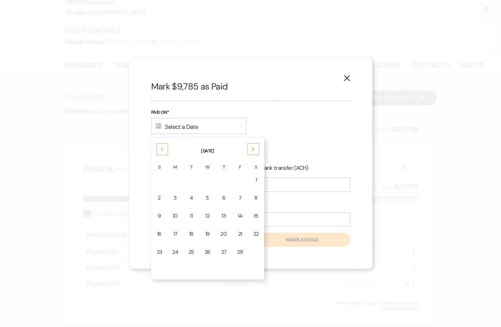
click at [251, 152] on div "Next" at bounding box center [253, 149] width 12 height 12
click at [251, 152] on div "Next" at bounding box center [254, 149] width 12 height 12
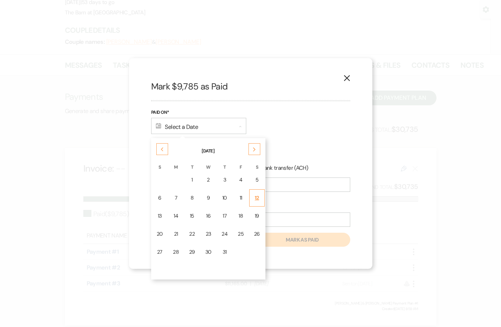
click at [259, 196] on td "12" at bounding box center [256, 197] width 15 height 17
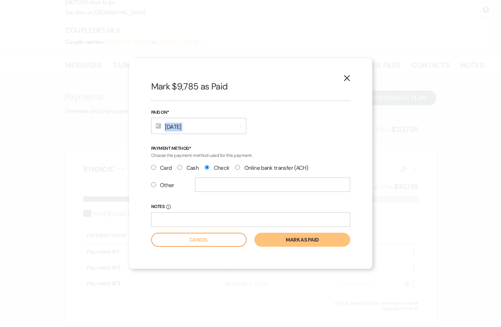
click at [308, 241] on button "Mark as paid" at bounding box center [301, 240] width 95 height 14
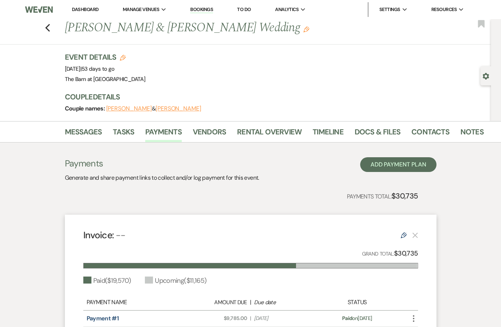
scroll to position [0, 0]
click at [47, 28] on icon "Previous" at bounding box center [48, 28] width 6 height 9
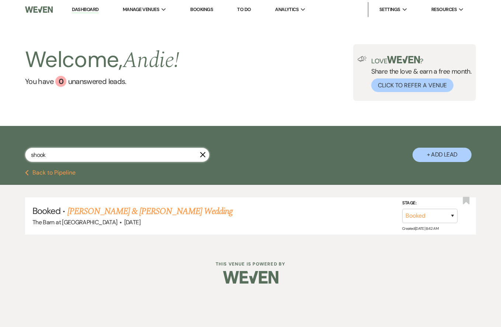
drag, startPoint x: 48, startPoint y: 156, endPoint x: 11, endPoint y: 156, distance: 37.2
click at [11, 156] on div "shook X + Add Lead" at bounding box center [250, 149] width 501 height 38
type input "[PERSON_NAME]"
click at [161, 212] on link "[PERSON_NAME] & [PERSON_NAME]'s Wedding" at bounding box center [152, 211] width 170 height 13
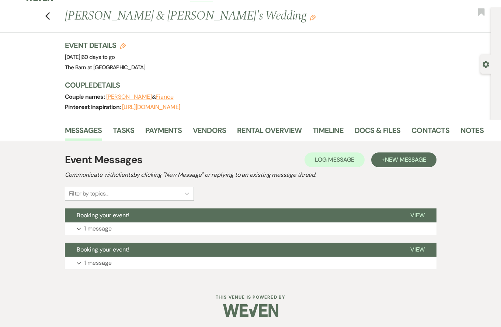
scroll to position [11, 0]
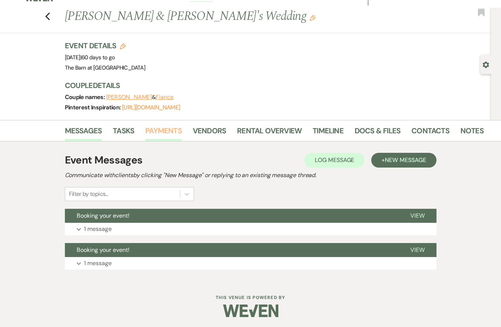
click at [156, 129] on link "Payments" at bounding box center [163, 133] width 36 height 16
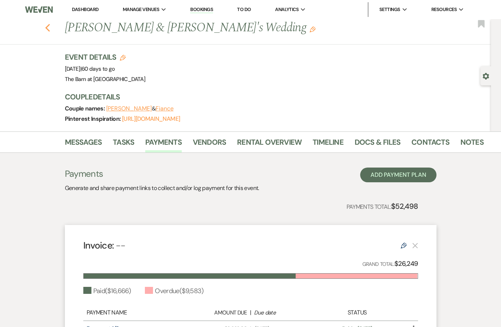
click at [49, 27] on icon "Previous" at bounding box center [48, 28] width 6 height 9
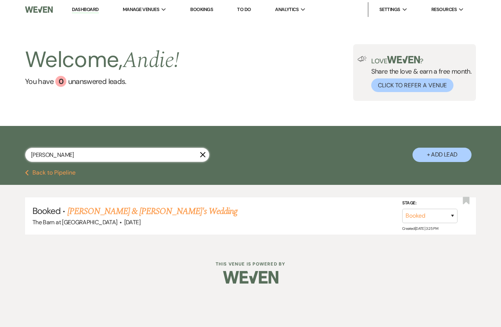
drag, startPoint x: 62, startPoint y: 151, endPoint x: -29, endPoint y: 151, distance: 90.7
click at [0, 151] on html "Dashboard Manage Venues Expand The Barn at [GEOGRAPHIC_DATA] Bookings To Do Ana…" at bounding box center [250, 147] width 501 height 295
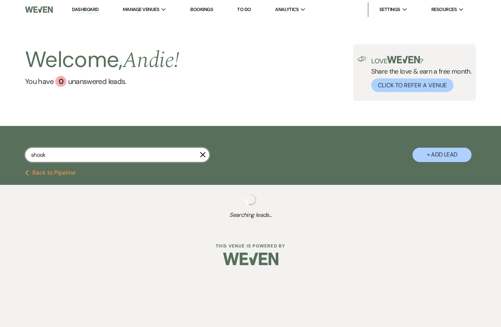
type input "shook"
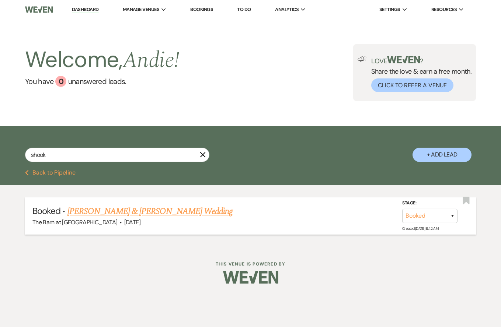
click at [168, 212] on link "[PERSON_NAME] & [PERSON_NAME] Wedding" at bounding box center [149, 211] width 165 height 13
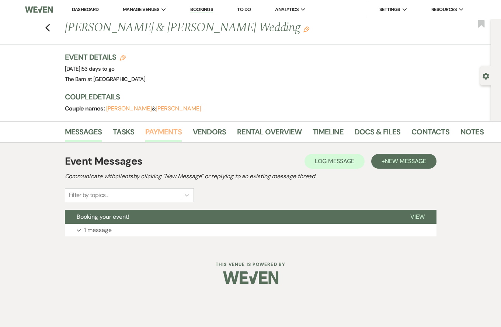
click at [174, 133] on link "Payments" at bounding box center [163, 134] width 36 height 16
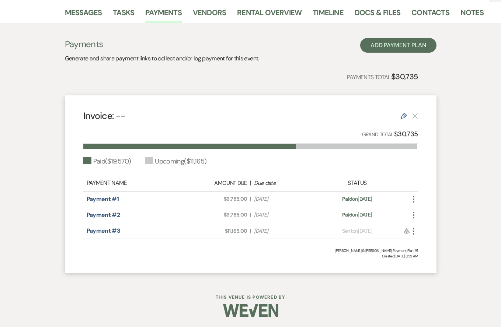
scroll to position [119, 0]
drag, startPoint x: 283, startPoint y: 231, endPoint x: 248, endPoint y: 233, distance: 35.0
click at [248, 233] on div "Amount Due: $11,165.00 | Due Date [DATE]" at bounding box center [250, 232] width 131 height 8
click at [251, 256] on span "Created: [DATE] 8:59 AM" at bounding box center [250, 257] width 335 height 6
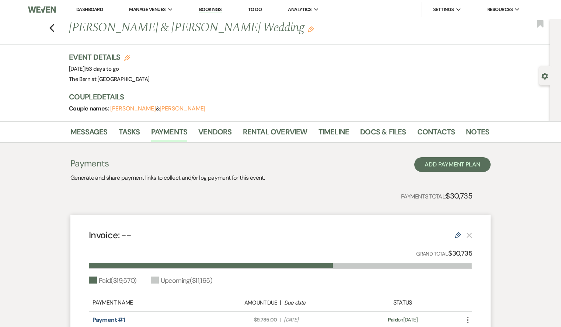
scroll to position [0, 0]
click at [373, 126] on link "Docs & Files" at bounding box center [383, 134] width 46 height 16
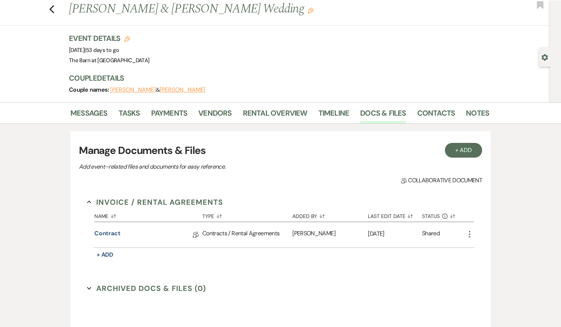
scroll to position [24, 0]
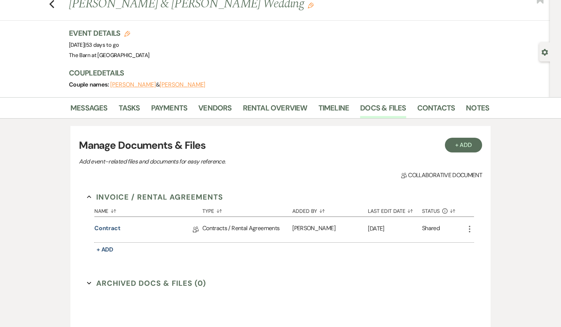
click at [107, 220] on div "Contract Collab Doc" at bounding box center [148, 229] width 108 height 25
click at [109, 229] on link "Contract" at bounding box center [107, 229] width 26 height 11
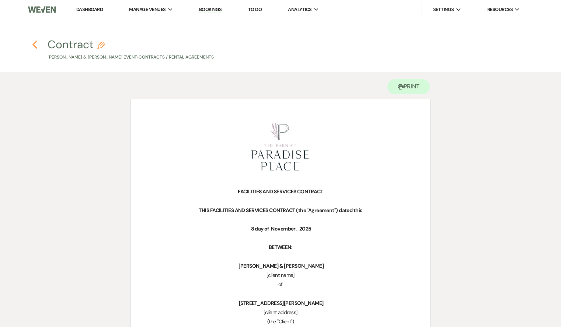
click at [36, 44] on icon "Previous" at bounding box center [35, 44] width 6 height 9
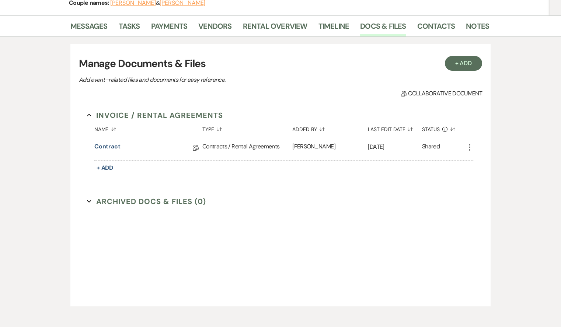
scroll to position [86, 0]
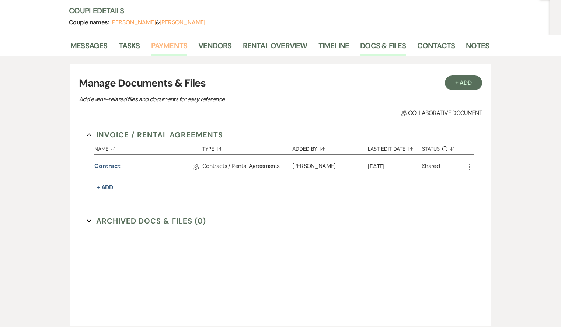
click at [171, 46] on link "Payments" at bounding box center [169, 48] width 36 height 16
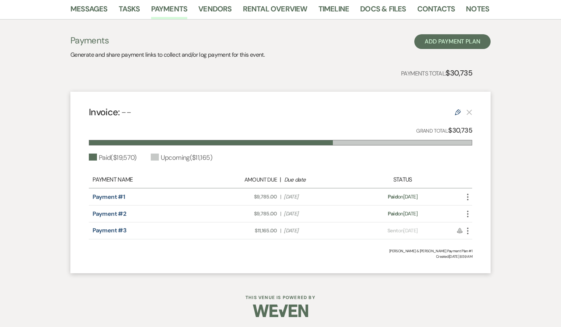
scroll to position [123, 0]
click at [464, 230] on icon "More" at bounding box center [467, 231] width 9 height 9
click at [493, 271] on link "Pencil Edit" at bounding box center [500, 271] width 74 height 13
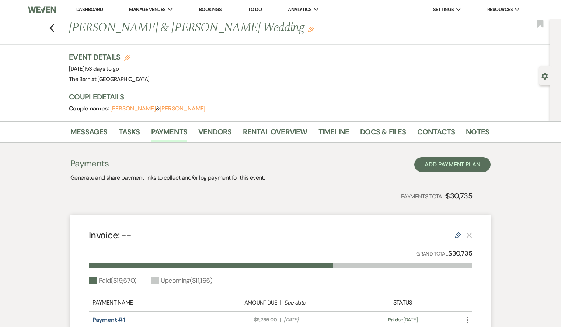
select select "1"
select select "2"
select select "flat"
select select "client"
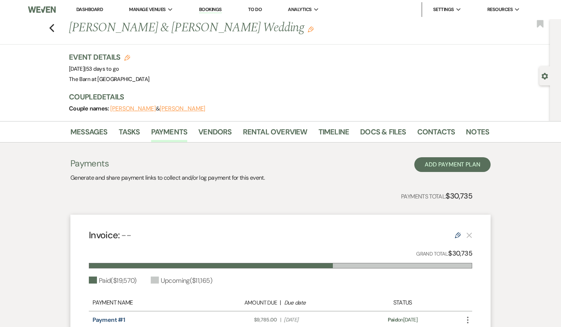
select select "weeks"
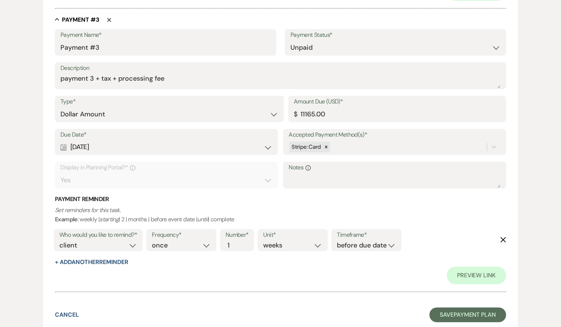
scroll to position [746, 0]
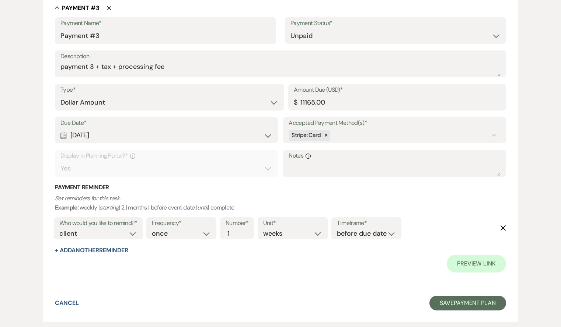
click at [273, 128] on div "Due Date* Calendar [DATE] Expand" at bounding box center [166, 130] width 223 height 27
click at [266, 130] on div "Calendar [DATE] Expand" at bounding box center [166, 135] width 212 height 14
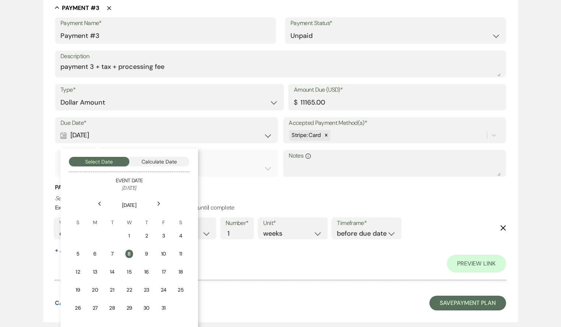
click at [101, 202] on icon "Previous" at bounding box center [100, 204] width 4 height 4
click at [160, 268] on td "19" at bounding box center [164, 273] width 16 height 19
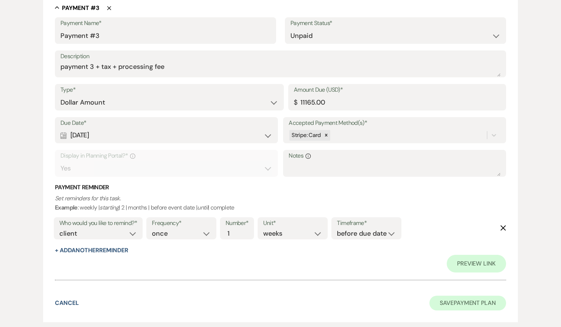
click at [450, 296] on button "Save Payment Plan" at bounding box center [467, 303] width 77 height 15
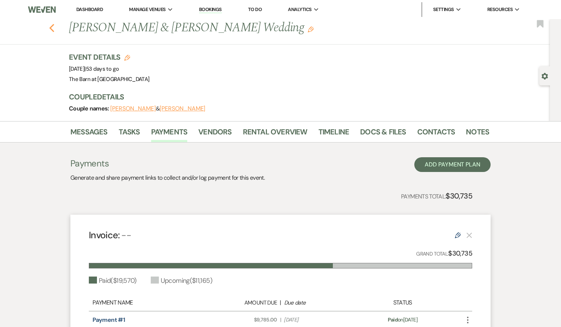
click at [52, 25] on icon "Previous" at bounding box center [52, 28] width 6 height 9
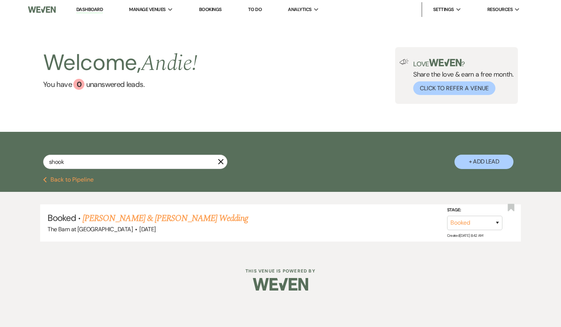
click at [145, 0] on nav "Dashboard Manage Venues Expand The Barn at [GEOGRAPHIC_DATA] Bookings To Do Ana…" at bounding box center [280, 9] width 561 height 19
click at [223, 162] on icon "X" at bounding box center [221, 162] width 6 height 6
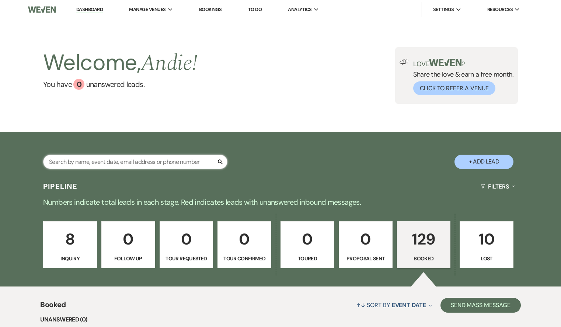
click at [186, 161] on input "text" at bounding box center [135, 162] width 184 height 14
type input "ca"
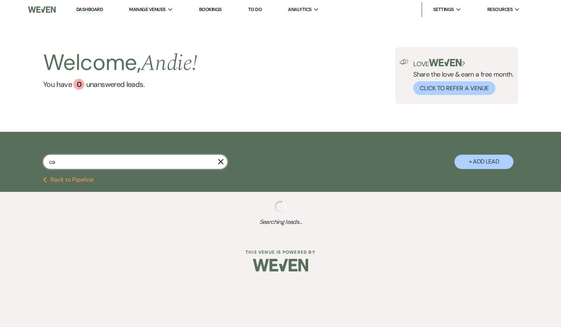
select select "8"
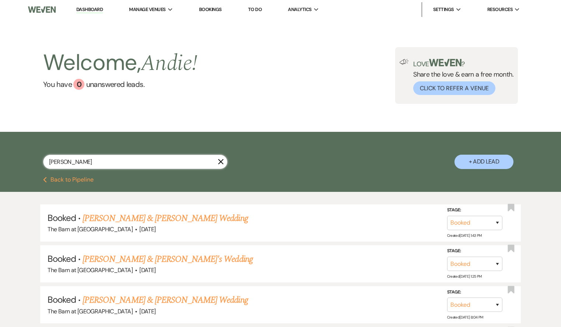
type input "[PERSON_NAME]"
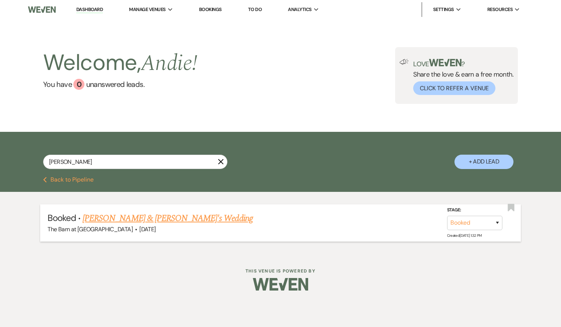
click at [192, 222] on link "[PERSON_NAME] & [PERSON_NAME]'s Wedding" at bounding box center [168, 218] width 170 height 13
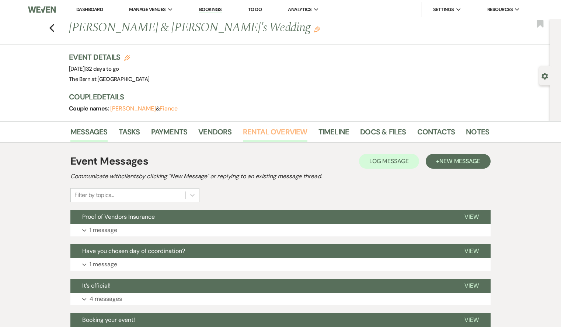
scroll to position [59, 0]
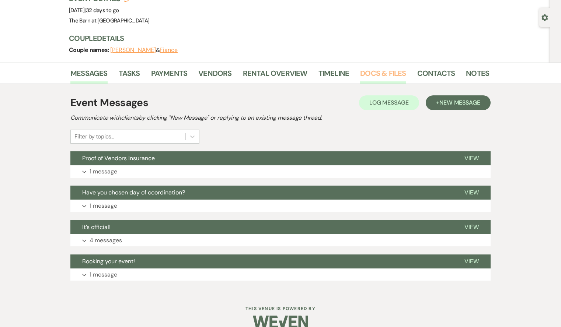
click at [380, 71] on link "Docs & Files" at bounding box center [383, 75] width 46 height 16
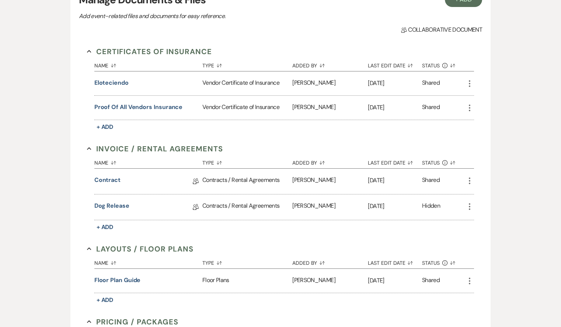
scroll to position [174, 0]
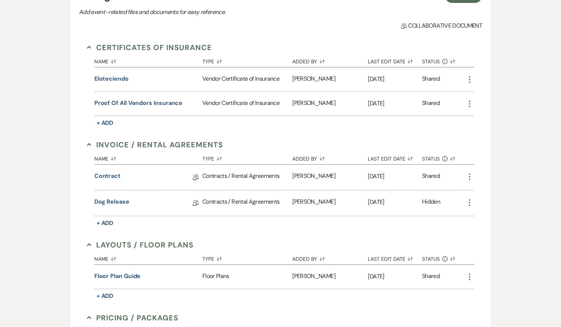
click at [245, 202] on div "Contracts / Rental Agreements" at bounding box center [247, 203] width 90 height 25
click at [470, 203] on icon "More" at bounding box center [469, 202] width 9 height 9
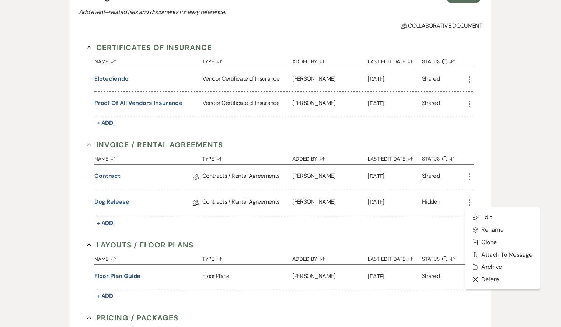
click at [107, 203] on link "Dog Release" at bounding box center [111, 203] width 35 height 11
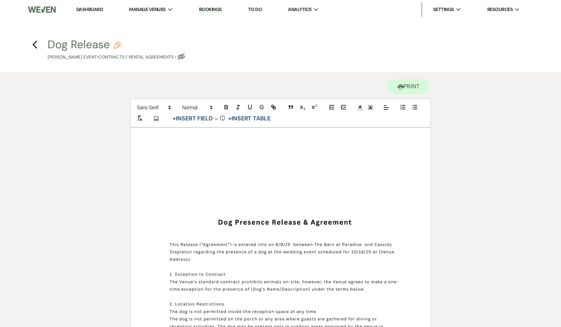
click at [185, 56] on use "button" at bounding box center [181, 56] width 7 height 7
select select "10"
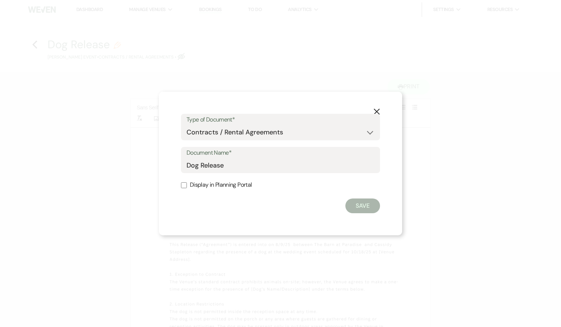
click at [179, 187] on div "X Type of Document* Special Event Insurance Vendor Certificate of Insurance Con…" at bounding box center [280, 164] width 243 height 144
click at [183, 187] on input "Display in Planning Portal" at bounding box center [184, 185] width 6 height 6
checkbox input "true"
click at [372, 201] on button "Save" at bounding box center [362, 206] width 35 height 15
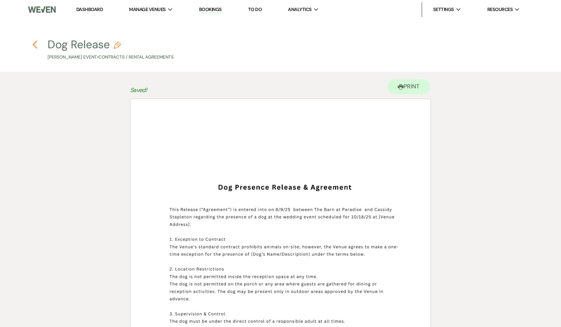
click at [34, 44] on use "button" at bounding box center [34, 45] width 5 height 8
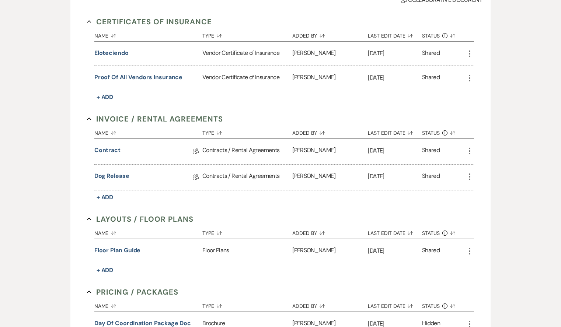
scroll to position [199, 0]
click at [467, 177] on icon "More" at bounding box center [469, 177] width 9 height 9
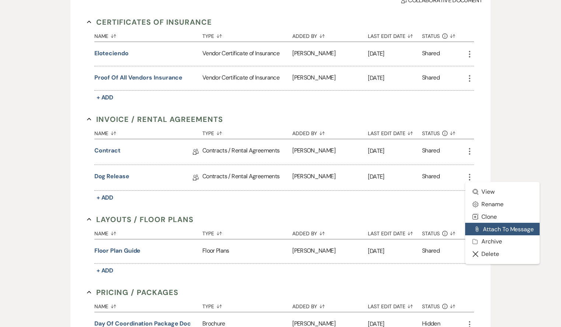
click at [501, 227] on button "Attach File Attach to Message" at bounding box center [502, 229] width 74 height 13
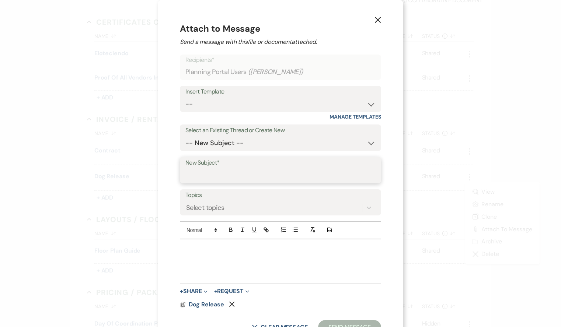
click at [219, 172] on input "New Subject*" at bounding box center [280, 175] width 190 height 14
type input "dog release"
click at [231, 263] on div at bounding box center [280, 262] width 200 height 44
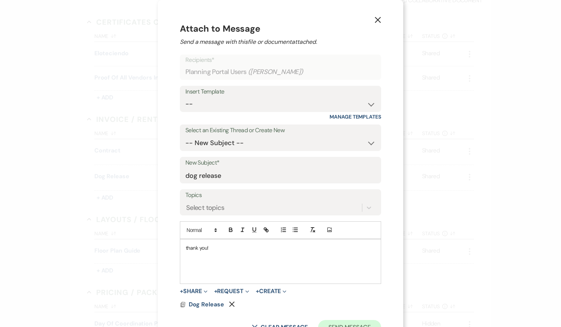
click at [362, 321] on button "Send Message" at bounding box center [349, 327] width 63 height 15
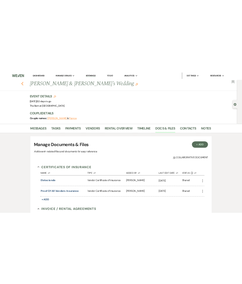
scroll to position [0, 0]
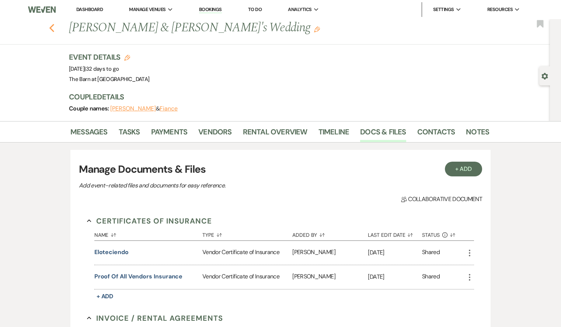
click at [51, 28] on icon "Previous" at bounding box center [52, 28] width 6 height 9
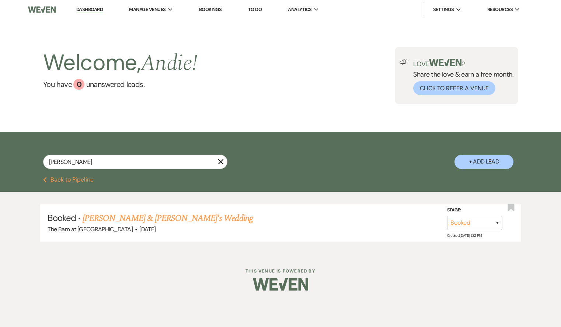
click at [222, 161] on icon "X" at bounding box center [221, 162] width 6 height 6
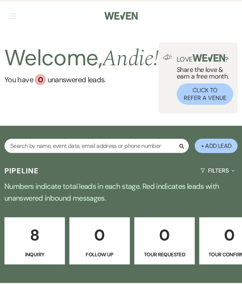
click at [62, 157] on div "Search" at bounding box center [96, 149] width 184 height 20
click at [62, 155] on div "Search" at bounding box center [96, 149] width 184 height 20
click at [62, 153] on input "text" at bounding box center [96, 146] width 184 height 14
click at [62, 147] on input "text" at bounding box center [96, 146] width 184 height 14
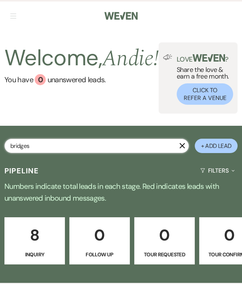
type input "bridges"
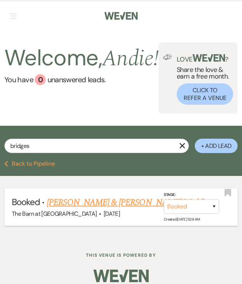
click at [103, 199] on link "[PERSON_NAME] & [PERSON_NAME] Wedding" at bounding box center [129, 202] width 165 height 13
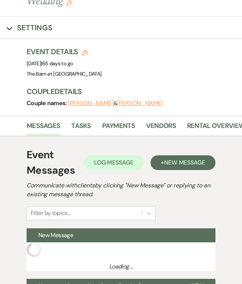
scroll to position [60, 0]
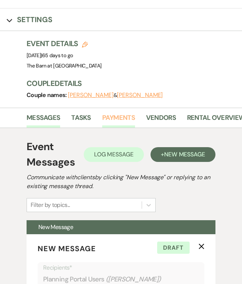
click at [120, 116] on link "Payments" at bounding box center [118, 119] width 33 height 15
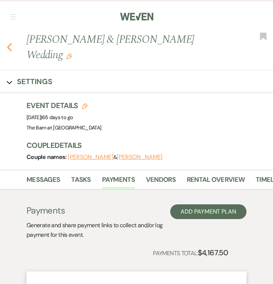
click at [11, 48] on icon "Previous" at bounding box center [10, 47] width 6 height 9
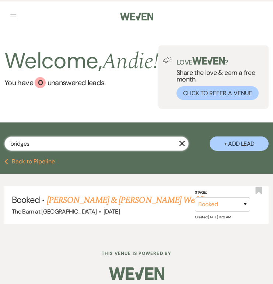
drag, startPoint x: 85, startPoint y: 154, endPoint x: -21, endPoint y: 153, distance: 106.1
click at [0, 153] on html "Weven Check Log Out Pinterest Instagram Facebook Terms of Use Privacy Policy Da…" at bounding box center [136, 145] width 273 height 290
type input "[PERSON_NAME]"
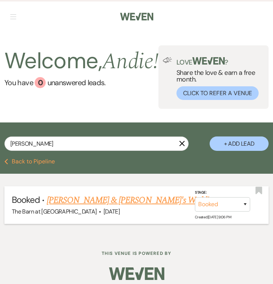
drag, startPoint x: 16, startPoint y: 167, endPoint x: 94, endPoint y: 210, distance: 88.6
click at [94, 207] on link "[PERSON_NAME] & [PERSON_NAME]'s Wedding" at bounding box center [132, 199] width 170 height 13
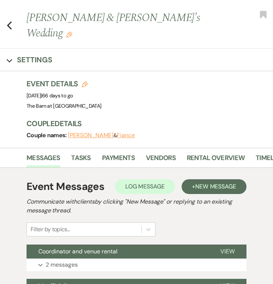
scroll to position [40, 0]
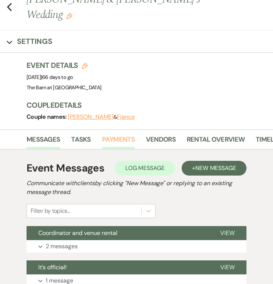
click at [121, 134] on link "Payments" at bounding box center [118, 141] width 33 height 15
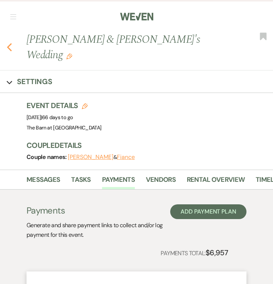
click at [10, 43] on icon "Previous" at bounding box center [10, 47] width 6 height 9
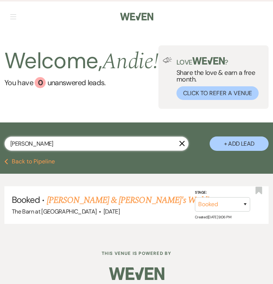
drag, startPoint x: 52, startPoint y: 156, endPoint x: -40, endPoint y: 154, distance: 91.8
click at [0, 154] on html "Weven Check Log Out Pinterest Instagram Facebook Terms of Use Privacy Policy Da…" at bounding box center [136, 145] width 273 height 290
type input "Ashli"
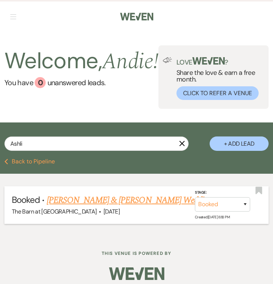
drag, startPoint x: -40, startPoint y: 154, endPoint x: 123, endPoint y: 210, distance: 172.5
click at [123, 207] on link "[PERSON_NAME] & [PERSON_NAME] Wedding" at bounding box center [129, 199] width 165 height 13
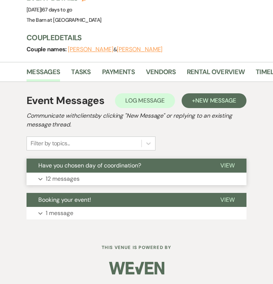
scroll to position [107, 0]
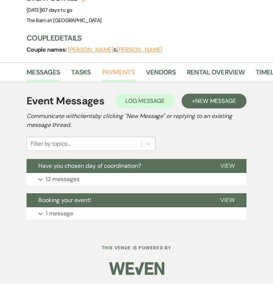
click at [116, 81] on link "Payments" at bounding box center [118, 74] width 33 height 15
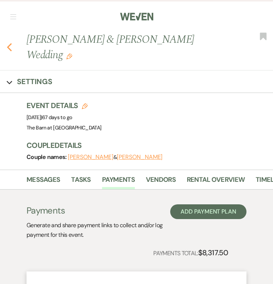
click at [11, 48] on icon "Previous" at bounding box center [10, 47] width 6 height 9
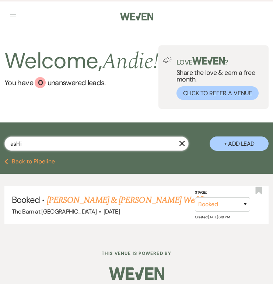
drag, startPoint x: 58, startPoint y: 149, endPoint x: -3, endPoint y: 150, distance: 61.2
click at [0, 150] on html "Weven Check Log Out Pinterest Instagram Facebook Terms of Use Privacy Policy Da…" at bounding box center [136, 145] width 273 height 290
click at [16, 151] on input "ashli" at bounding box center [96, 143] width 184 height 14
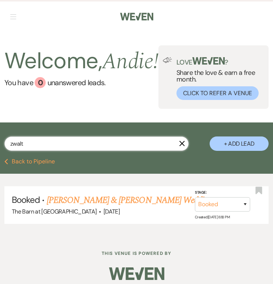
type input "zwalt"
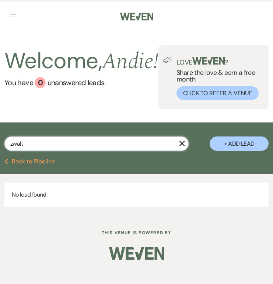
drag, startPoint x: 51, startPoint y: 152, endPoint x: 1, endPoint y: 153, distance: 49.8
click at [1, 153] on div "zwalt X + Add Lead" at bounding box center [136, 141] width 273 height 31
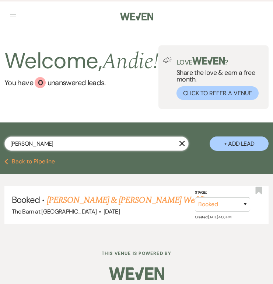
scroll to position [5, 0]
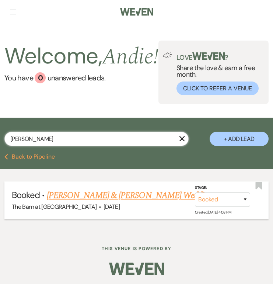
type input "[PERSON_NAME]"
click at [128, 202] on link "[PERSON_NAME] & [PERSON_NAME] Wedding" at bounding box center [129, 195] width 165 height 13
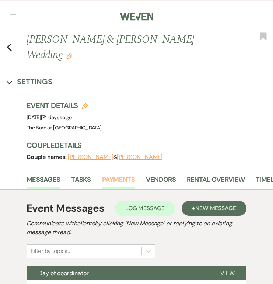
click at [132, 174] on link "Payments" at bounding box center [118, 181] width 33 height 15
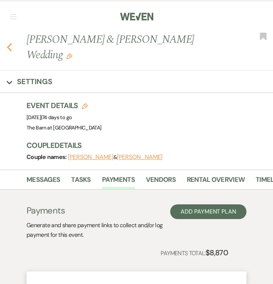
click at [11, 43] on icon "Previous" at bounding box center [10, 47] width 6 height 9
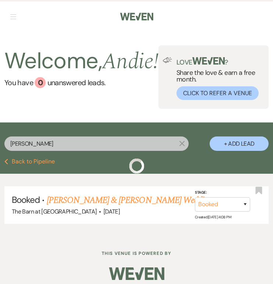
scroll to position [5, 0]
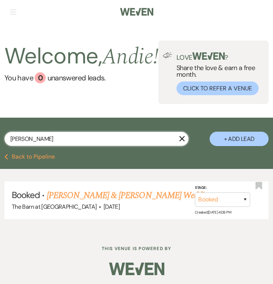
drag, startPoint x: 47, startPoint y: 150, endPoint x: 4, endPoint y: 150, distance: 42.8
click at [4, 150] on div "[PERSON_NAME] + Add Lead" at bounding box center [136, 136] width 273 height 31
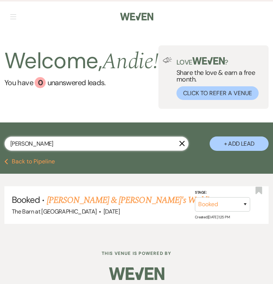
type input "[PERSON_NAME]"
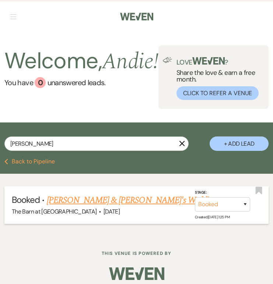
drag, startPoint x: 4, startPoint y: 150, endPoint x: 112, endPoint y: 211, distance: 124.4
click at [112, 207] on link "[PERSON_NAME] & [PERSON_NAME]'s Wedding" at bounding box center [132, 199] width 170 height 13
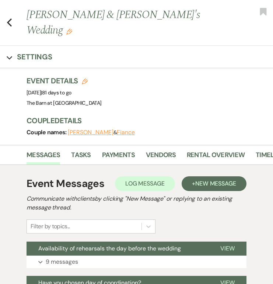
scroll to position [36, 0]
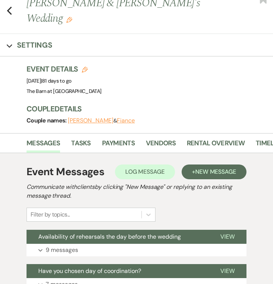
click at [109, 153] on div "Event Messages Log Log Message + New Message Communicate with clients by clicki…" at bounding box center [137, 244] width 260 height 183
click at [119, 138] on link "Payments" at bounding box center [118, 145] width 33 height 15
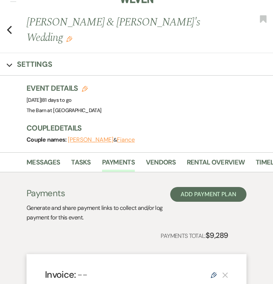
scroll to position [11, 0]
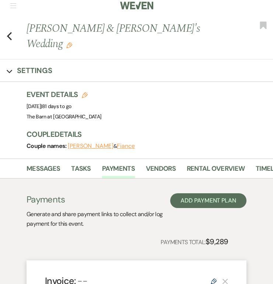
click at [12, 35] on div "Previous [PERSON_NAME] & [PERSON_NAME]'s Wedding Edit Bookmark" at bounding box center [134, 40] width 277 height 39
click at [11, 32] on icon "Previous" at bounding box center [10, 36] width 6 height 9
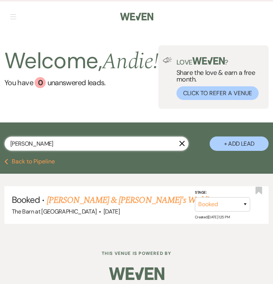
drag, startPoint x: 53, startPoint y: 149, endPoint x: 0, endPoint y: 153, distance: 53.6
click at [0, 153] on html "Weven Check Log Out Pinterest Instagram Facebook Terms of Use Privacy Policy Da…" at bounding box center [136, 145] width 273 height 290
click at [11, 151] on input "[PERSON_NAME]" at bounding box center [96, 143] width 184 height 14
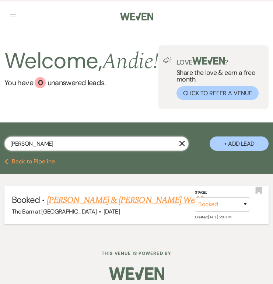
type input "[PERSON_NAME]"
click at [77, 206] on link "[PERSON_NAME] & [PERSON_NAME] Wedding" at bounding box center [129, 199] width 165 height 13
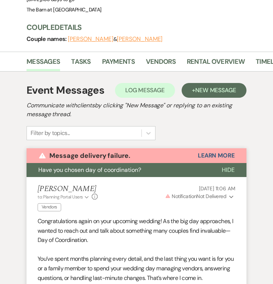
scroll to position [68, 0]
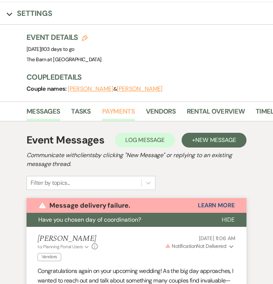
click at [118, 106] on link "Payments" at bounding box center [118, 113] width 33 height 15
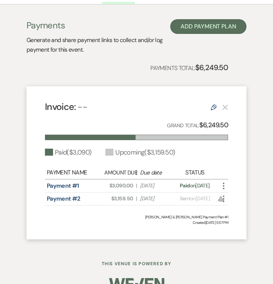
scroll to position [185, 0]
